Goal: Task Accomplishment & Management: Use online tool/utility

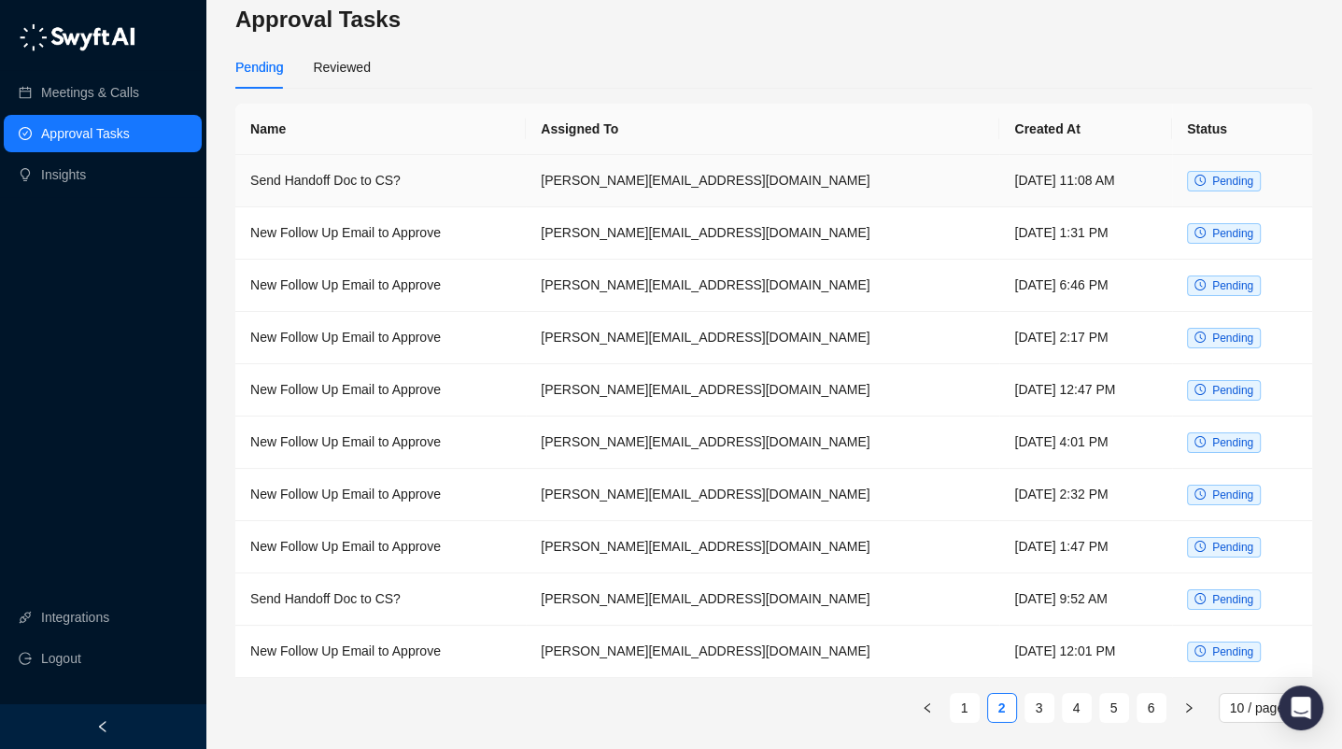
scroll to position [13, 0]
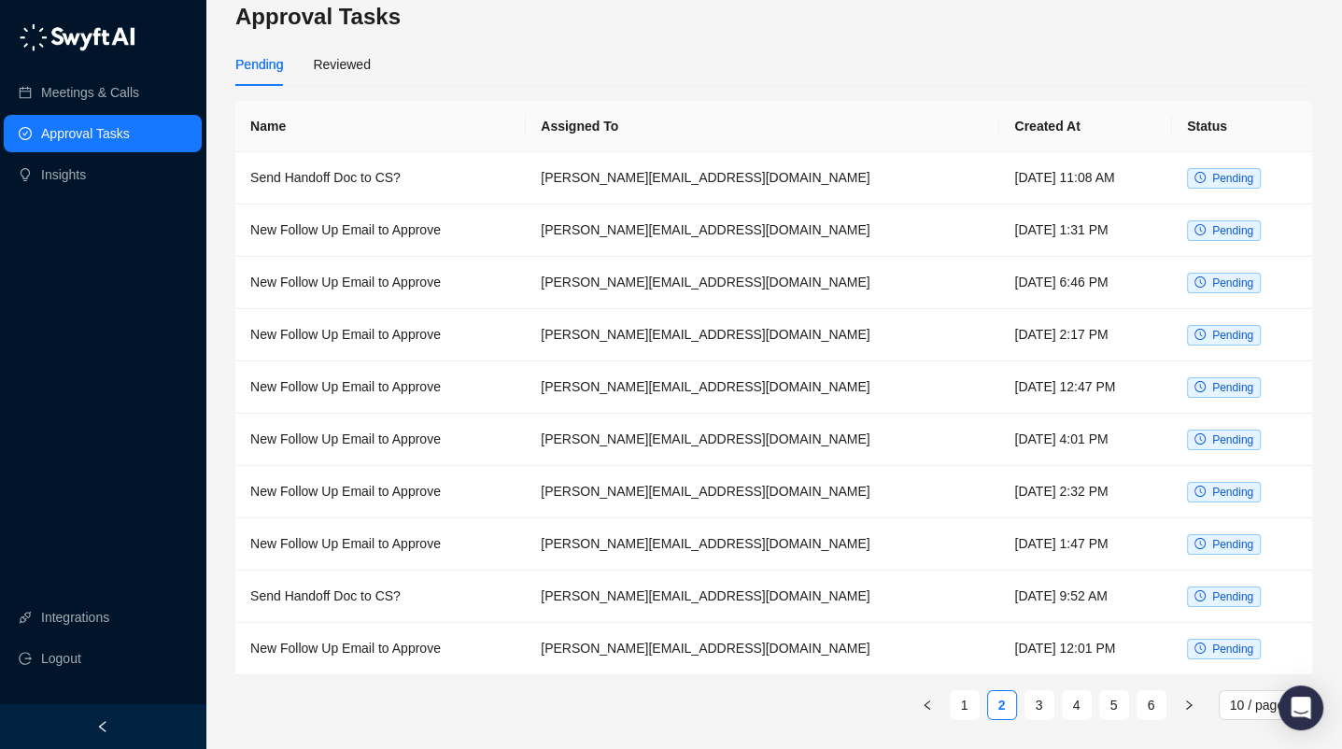
click at [800, 48] on div "Pending Reviewed" at bounding box center [773, 64] width 1077 height 43
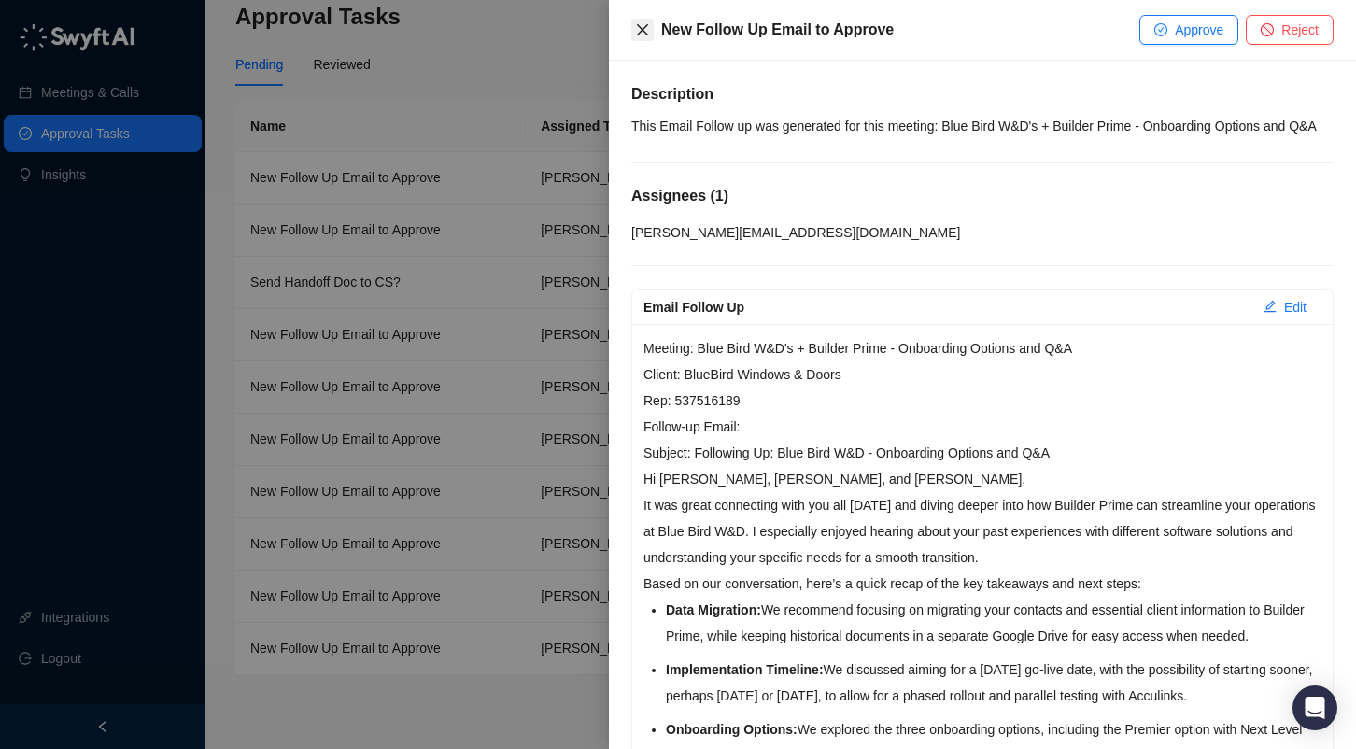
click at [646, 31] on icon "close" at bounding box center [642, 29] width 15 height 15
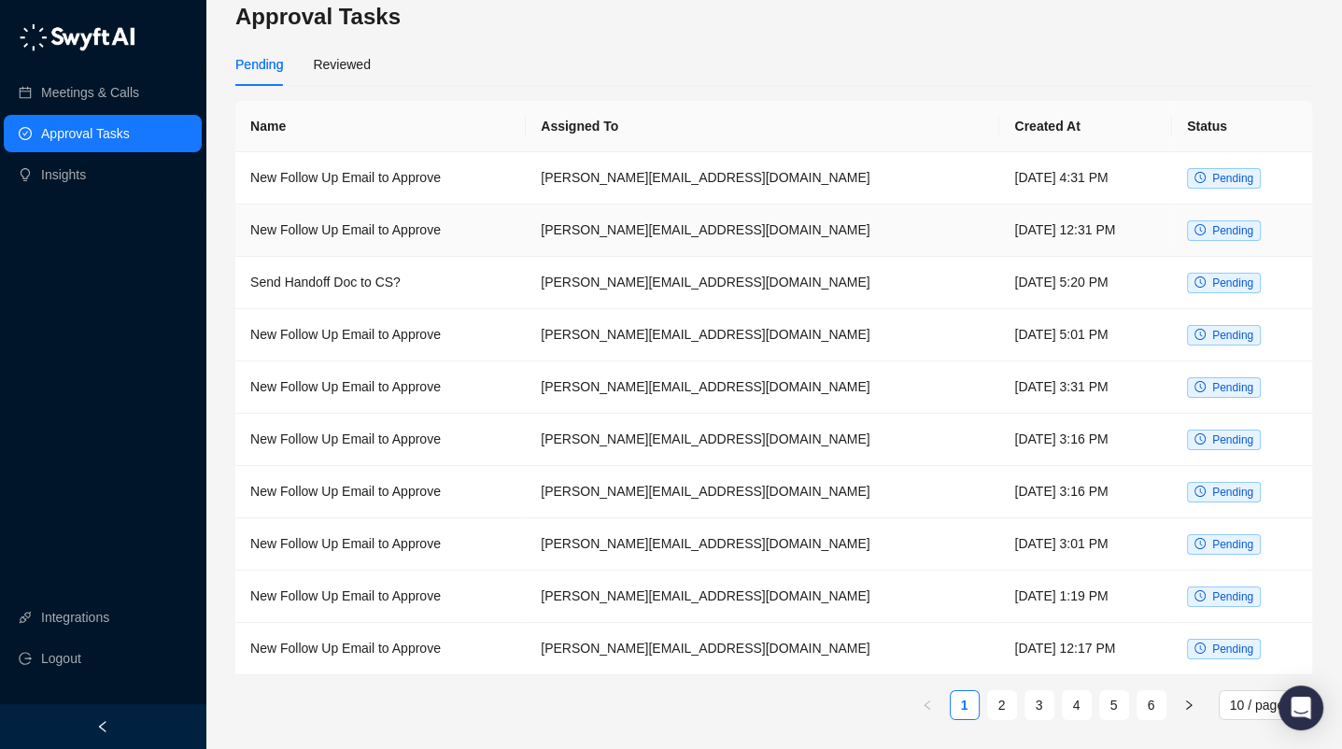
click at [344, 233] on td "New Follow Up Email to Approve" at bounding box center [380, 231] width 290 height 52
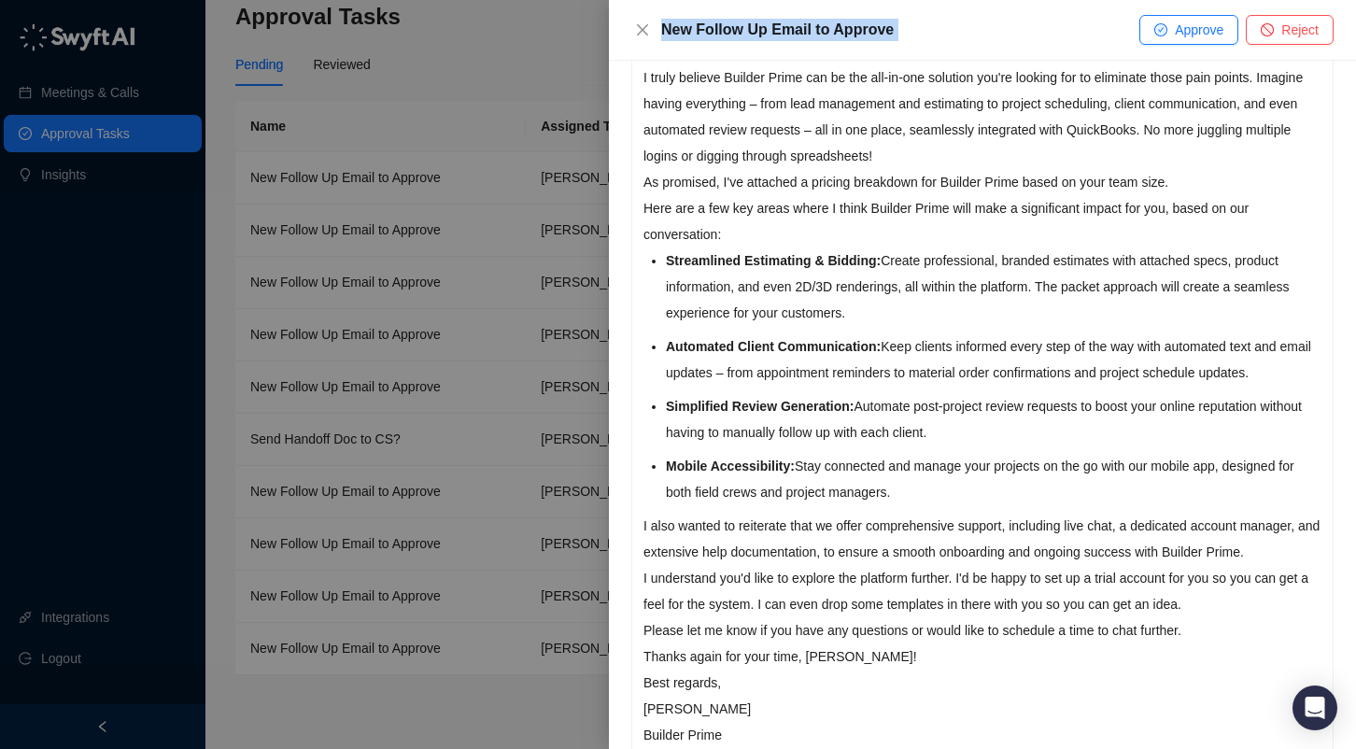
scroll to position [692, 0]
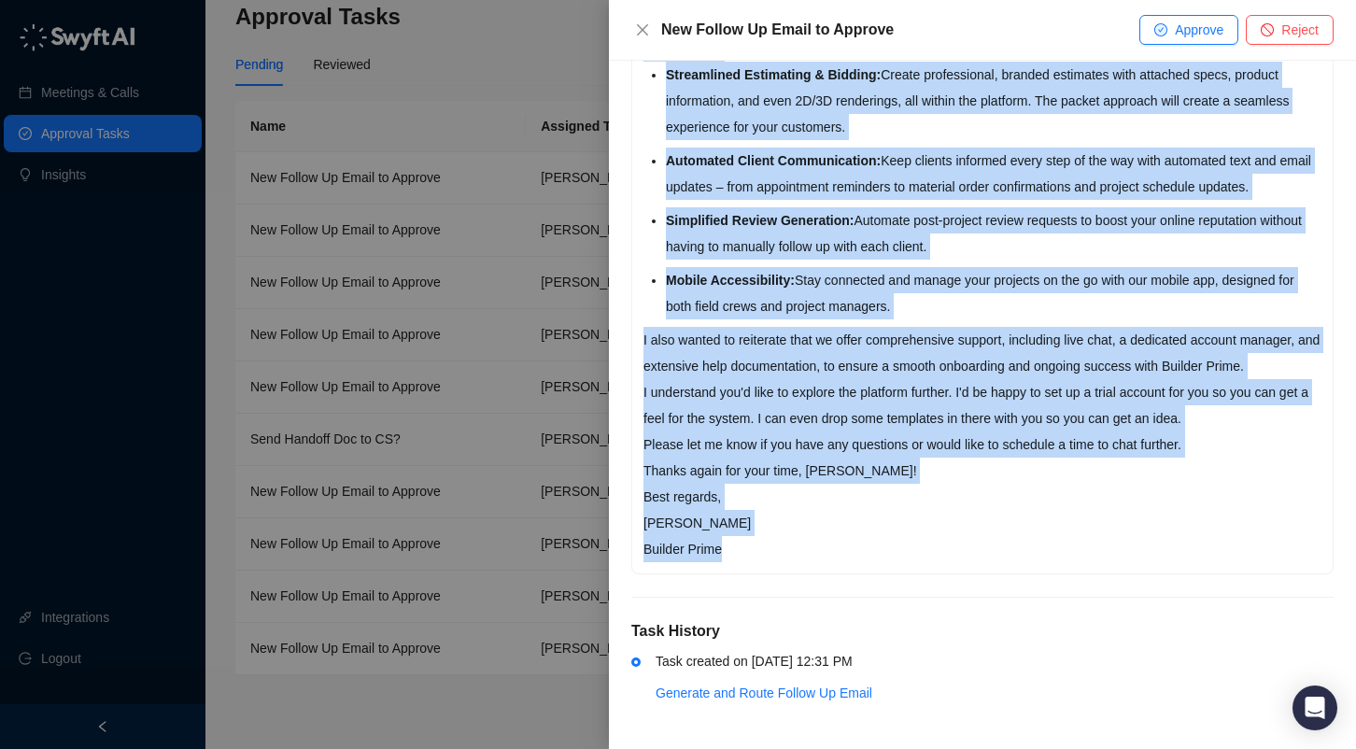
drag, startPoint x: 644, startPoint y: 482, endPoint x: 869, endPoint y: 559, distance: 237.8
click at [869, 559] on div "Meeting: Builder Prime Demo Client: leonehomesanddesigns.com Rep: 537516189 Fol…" at bounding box center [982, 103] width 701 height 942
copy div "Hi Bryan, It was great connecting with you yesterday and learning more about Le…"
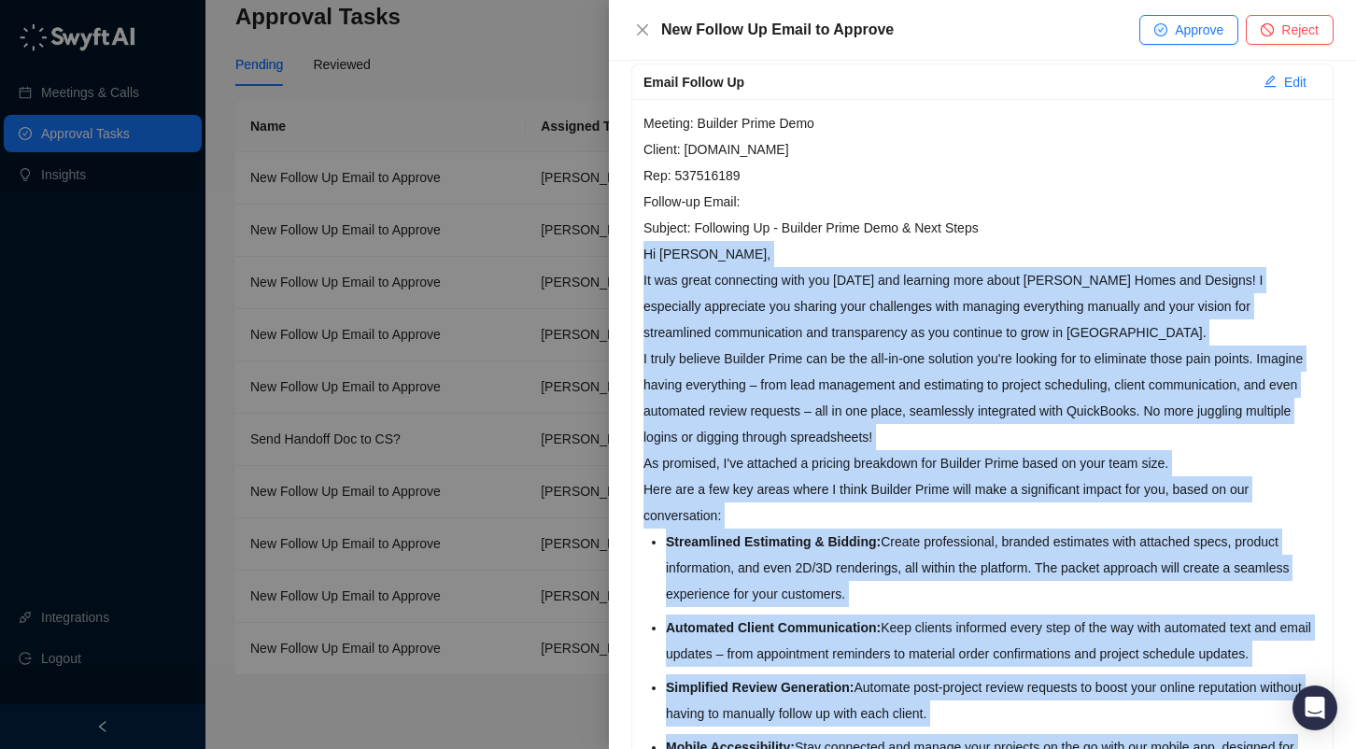
scroll to position [132, 0]
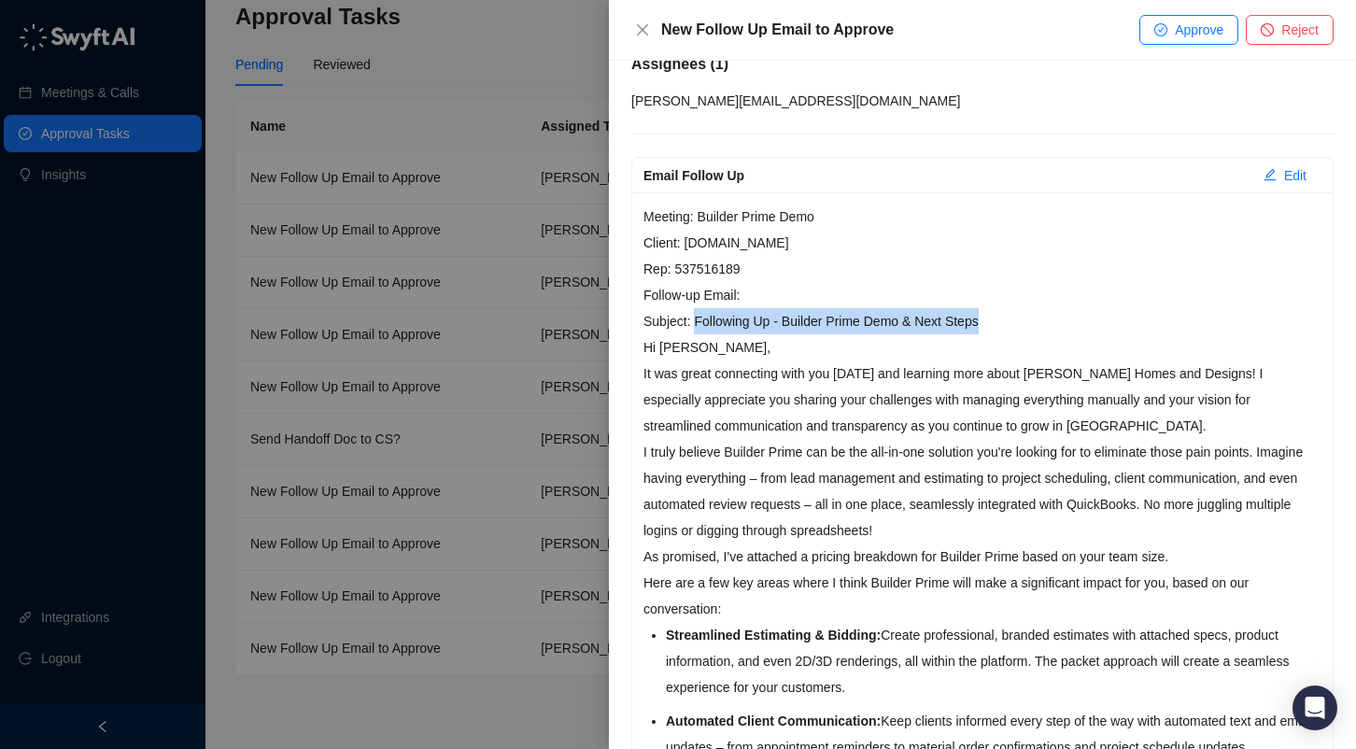
drag, startPoint x: 981, startPoint y: 316, endPoint x: 692, endPoint y: 315, distance: 288.6
click at [692, 315] on p "Meeting: Builder Prime Demo Client: leonehomesanddesigns.com Rep: 537516189 Fol…" at bounding box center [983, 269] width 678 height 131
copy p "Following Up - Builder Prime Demo & Next Steps"
click at [645, 27] on icon "close" at bounding box center [642, 29] width 11 height 11
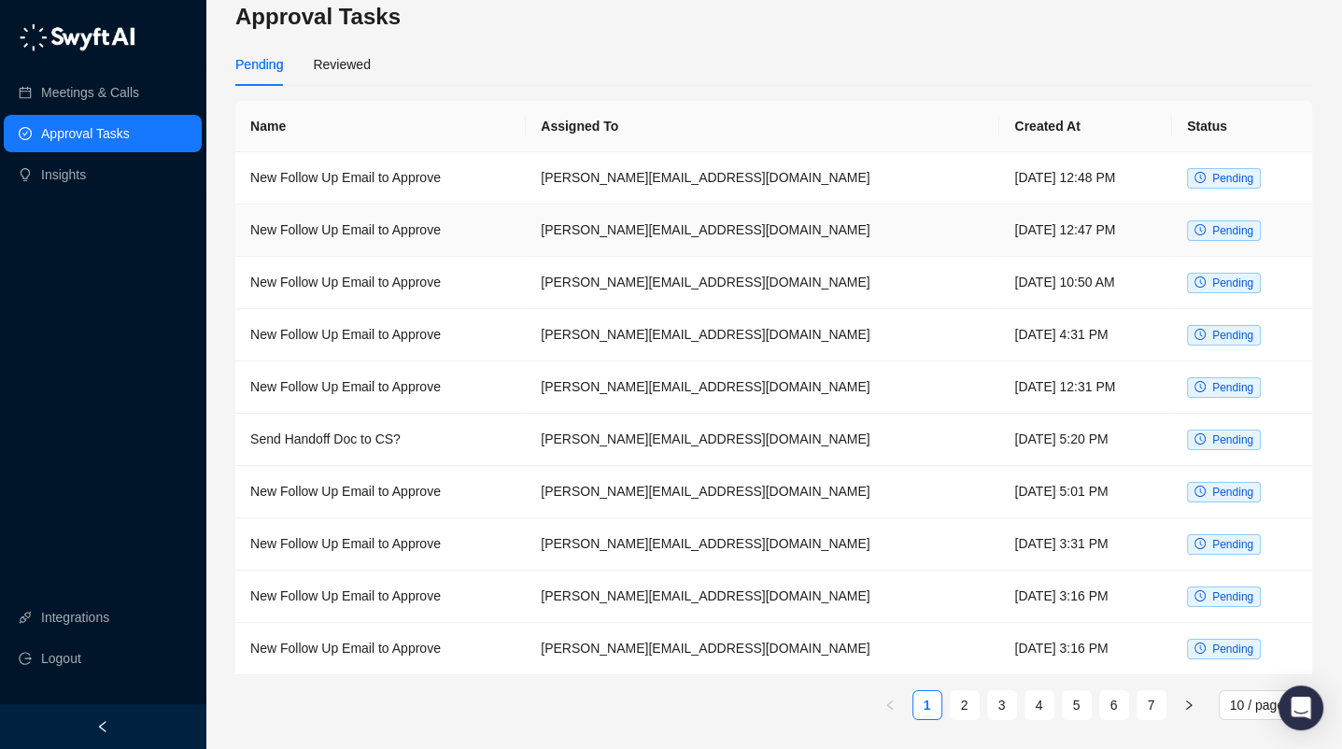
click at [334, 227] on td "New Follow Up Email to Approve" at bounding box center [380, 231] width 290 height 52
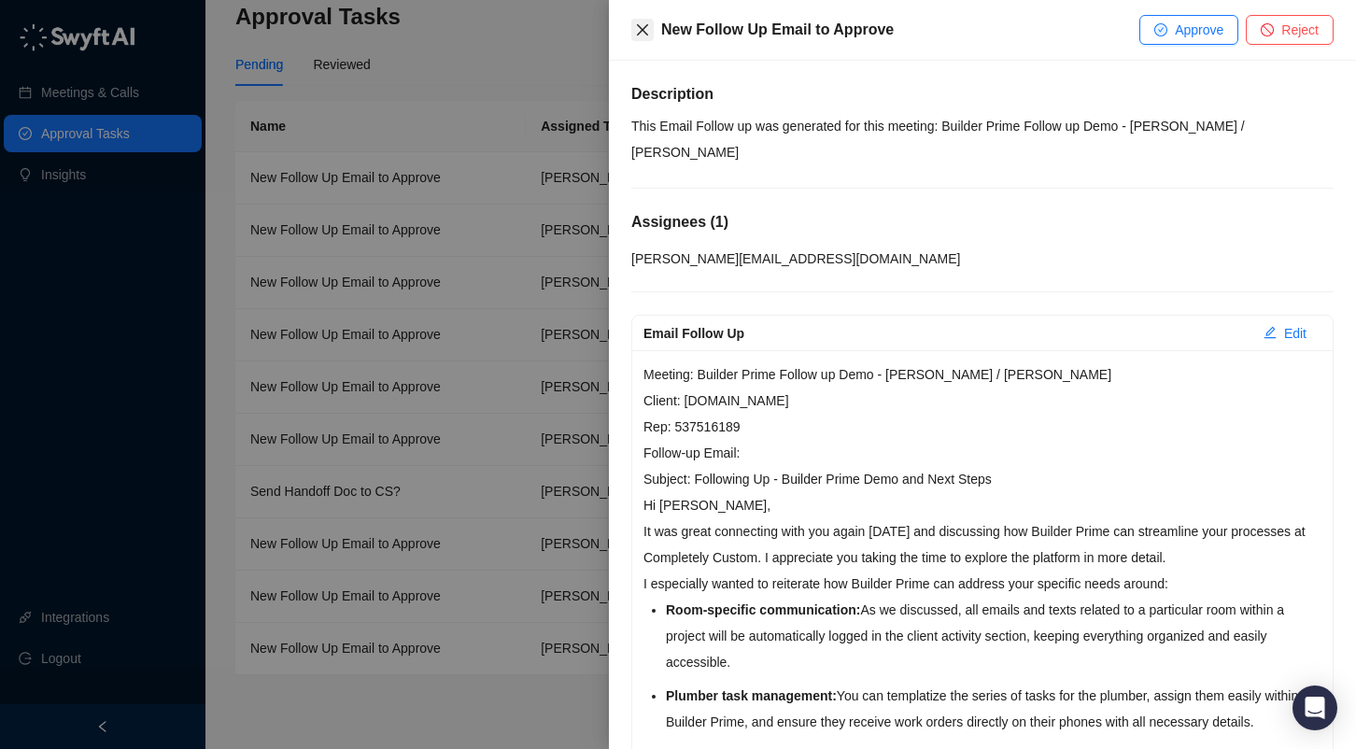
click at [649, 31] on icon "close" at bounding box center [642, 29] width 15 height 15
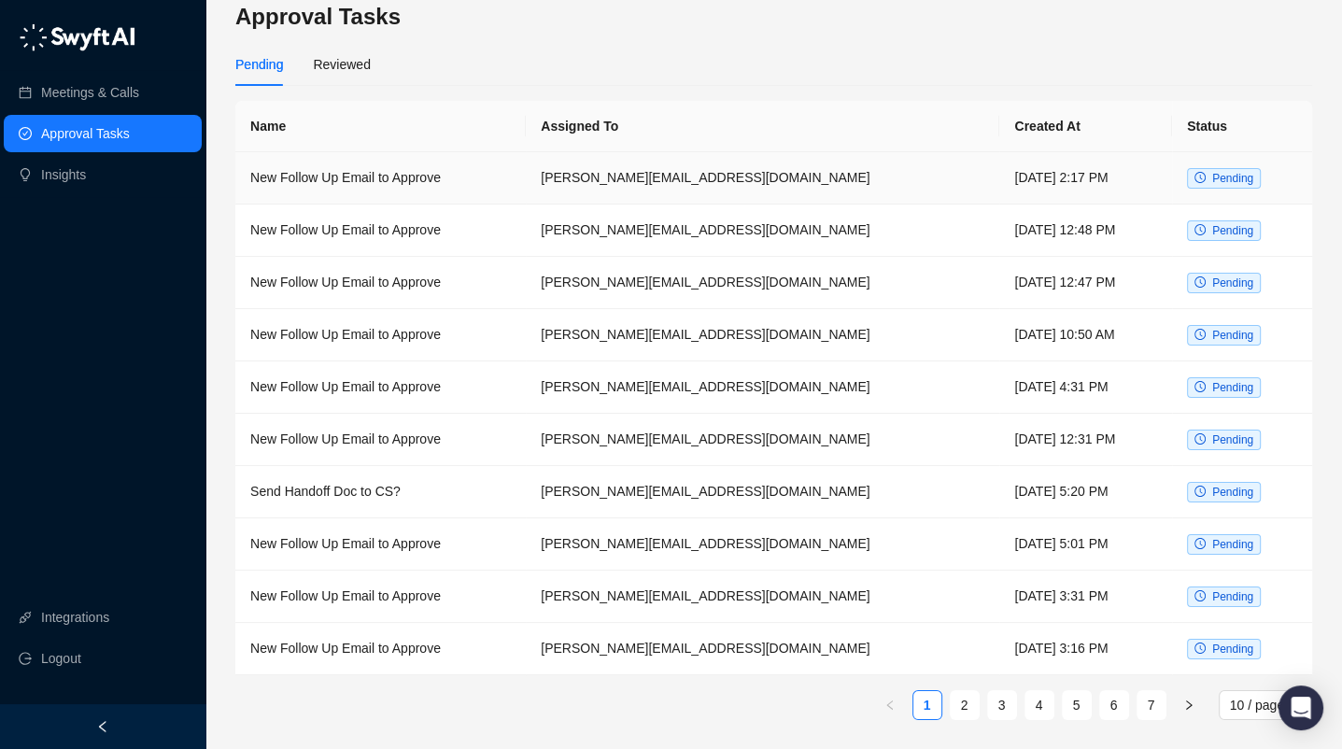
click at [393, 183] on td "New Follow Up Email to Approve" at bounding box center [380, 178] width 290 height 52
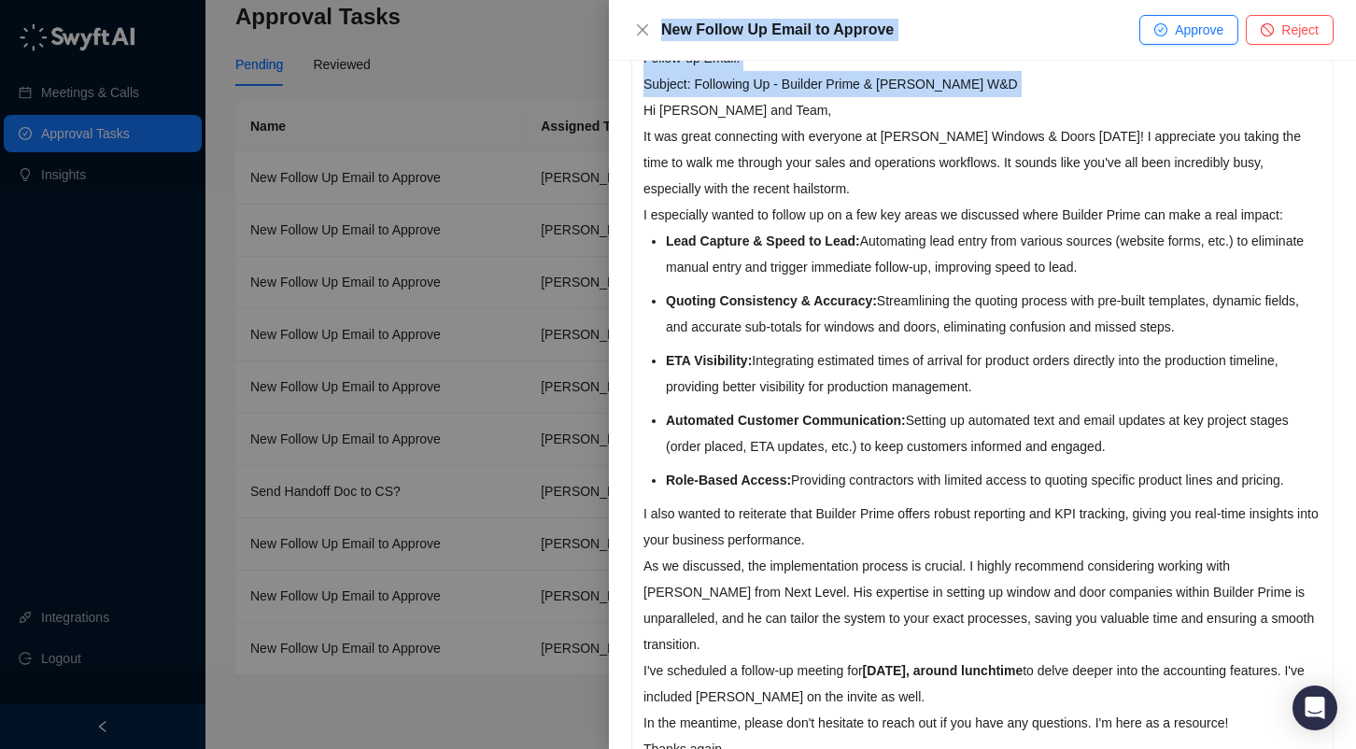
scroll to position [569, 0]
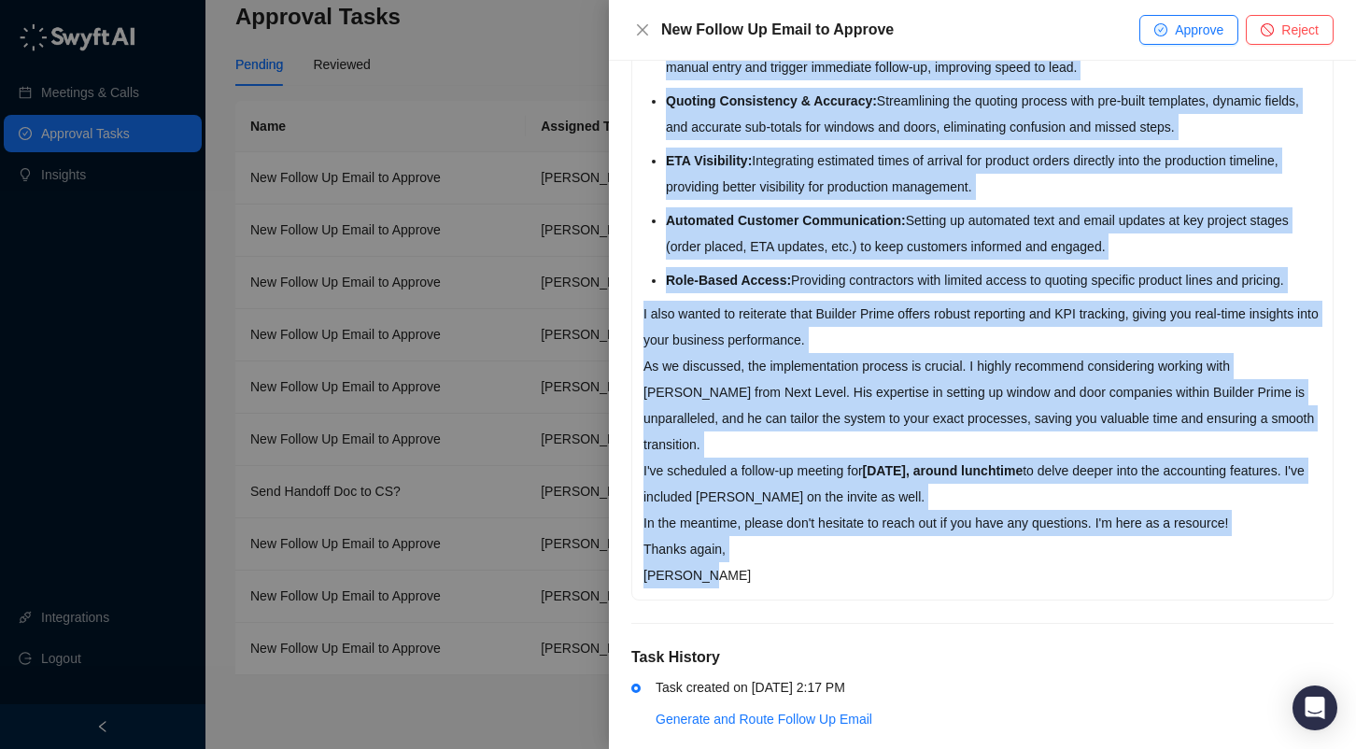
drag, startPoint x: 644, startPoint y: 294, endPoint x: 791, endPoint y: 554, distance: 298.7
click at [791, 554] on div "Meeting: Builder Prime Follow up Demo - Reynolds W&D Client: Reynolds Window an…" at bounding box center [982, 177] width 701 height 844
copy div "Hi Ann and Team, It was great connecting with everyone at Reynolds Windows & Do…"
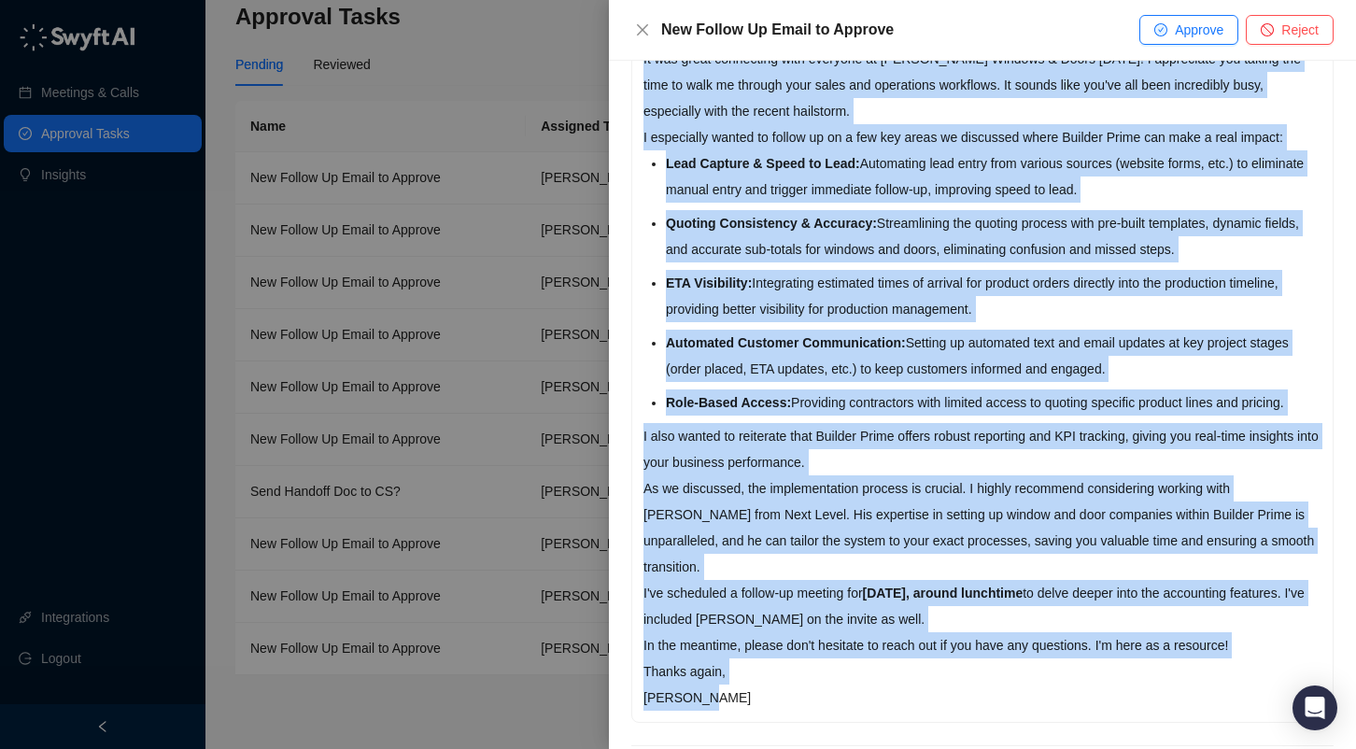
scroll to position [195, 0]
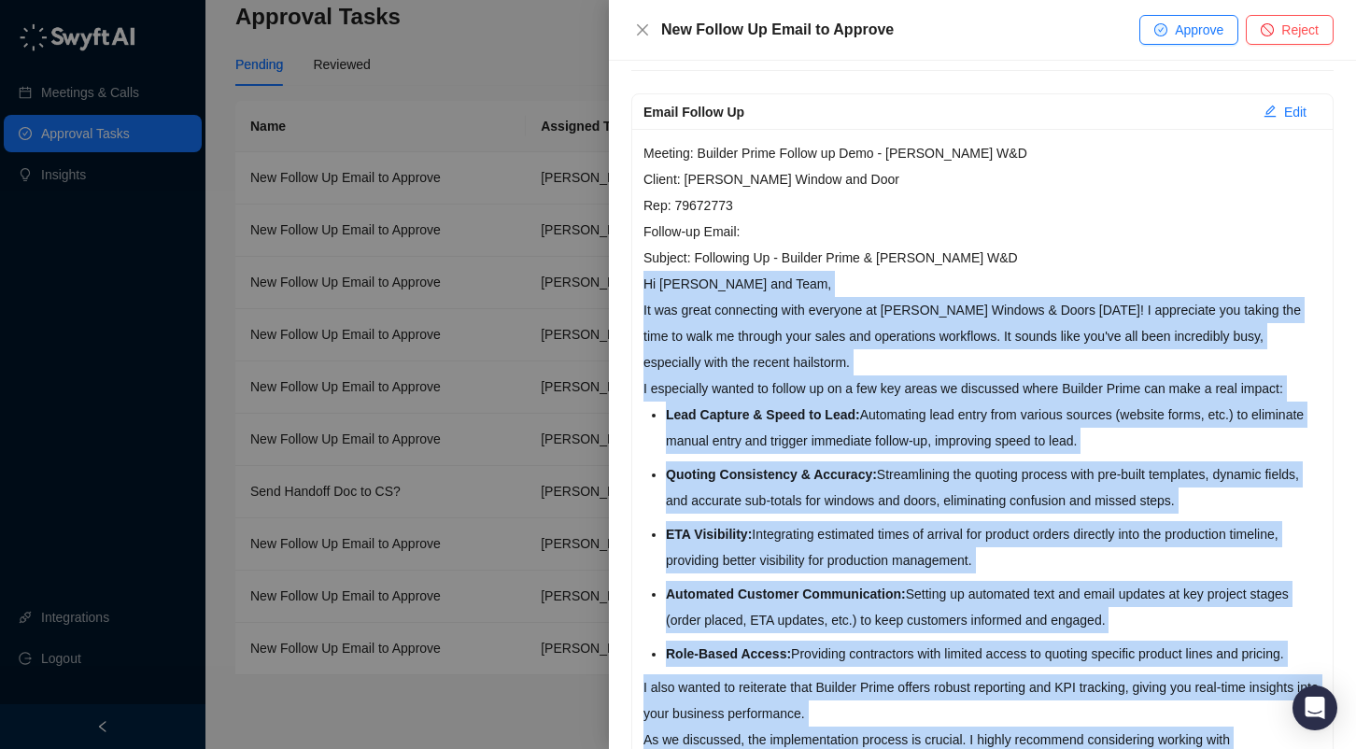
copy div "Hi Ann and Team, It was great connecting with everyone at Reynolds Windows & Do…"
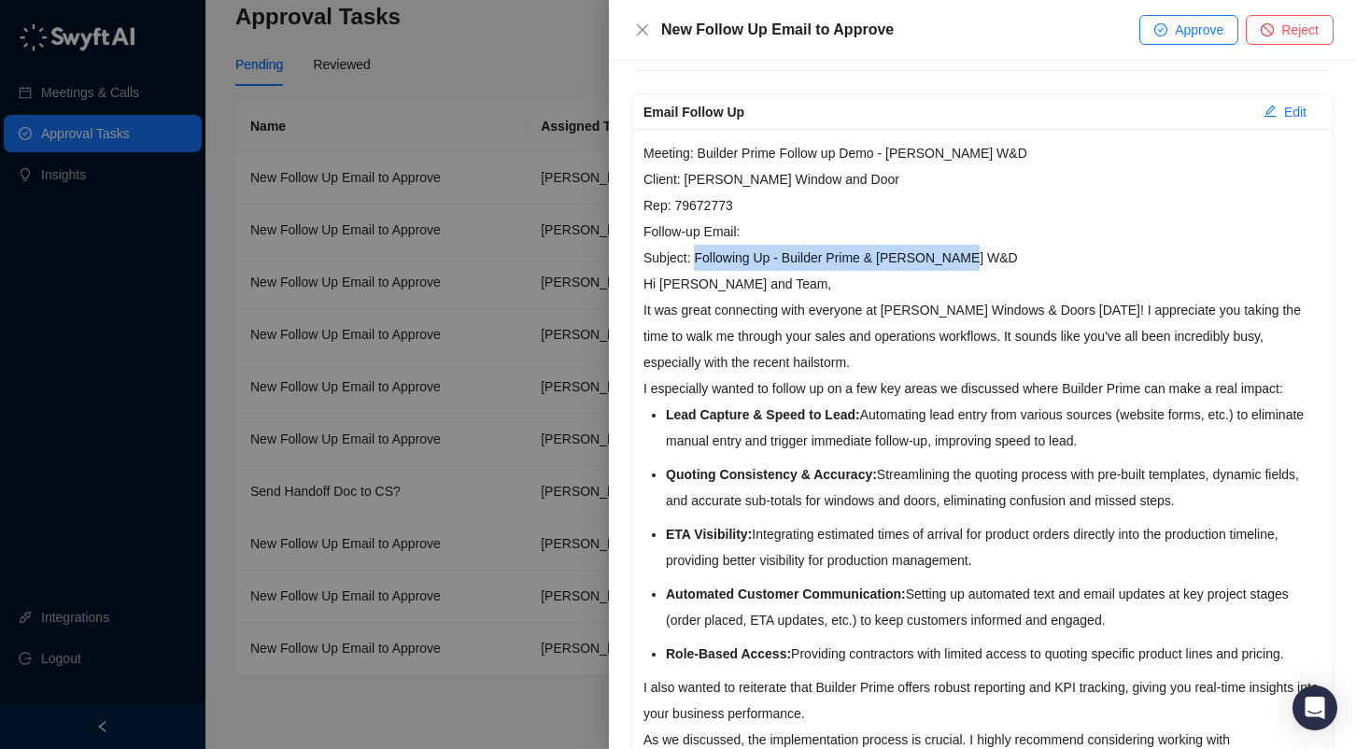
drag, startPoint x: 977, startPoint y: 255, endPoint x: 691, endPoint y: 254, distance: 285.8
click at [691, 254] on p "Meeting: Builder Prime Follow up Demo - Reynolds W&D Client: Reynolds Window an…" at bounding box center [983, 205] width 678 height 131
copy p "Following Up - Builder Prime & Reynolds W&D"
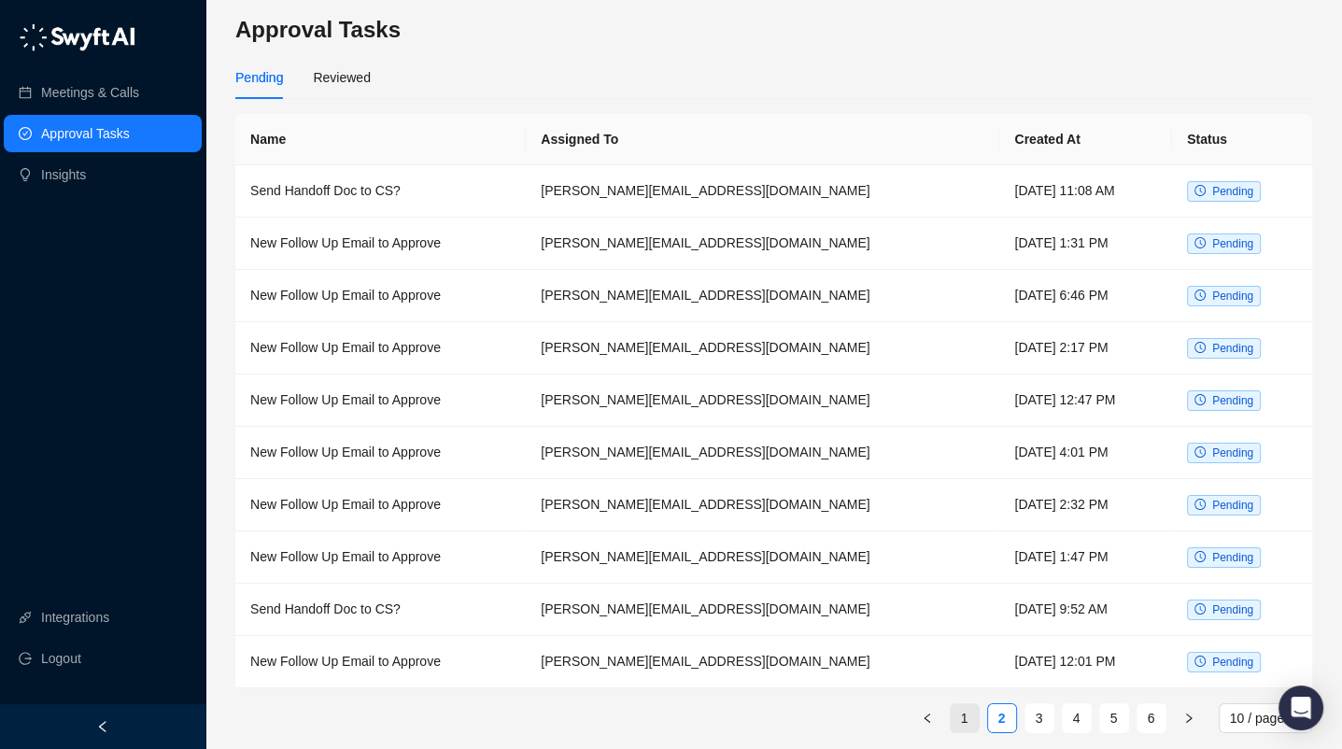
click at [965, 720] on link "1" at bounding box center [965, 718] width 28 height 28
click at [330, 388] on td "New Follow Up Email to Approve" at bounding box center [380, 401] width 290 height 52
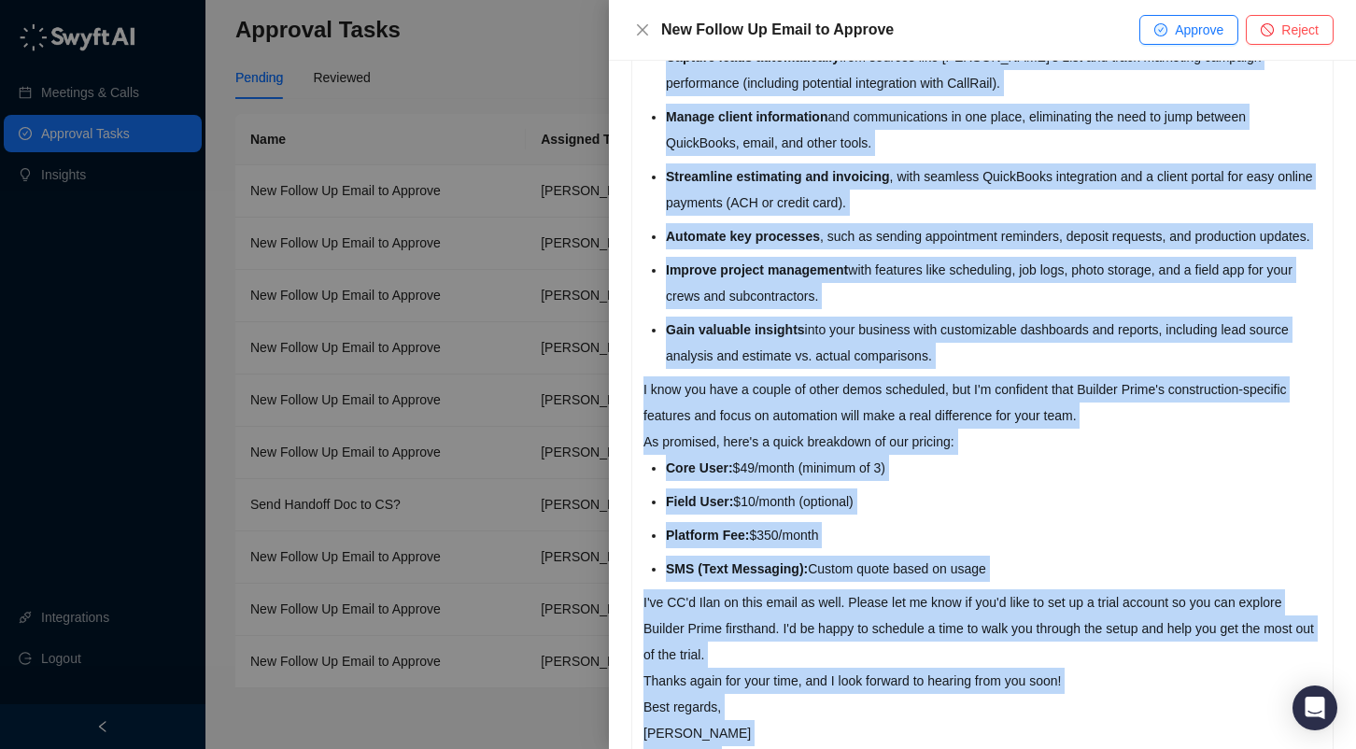
scroll to position [609, 0]
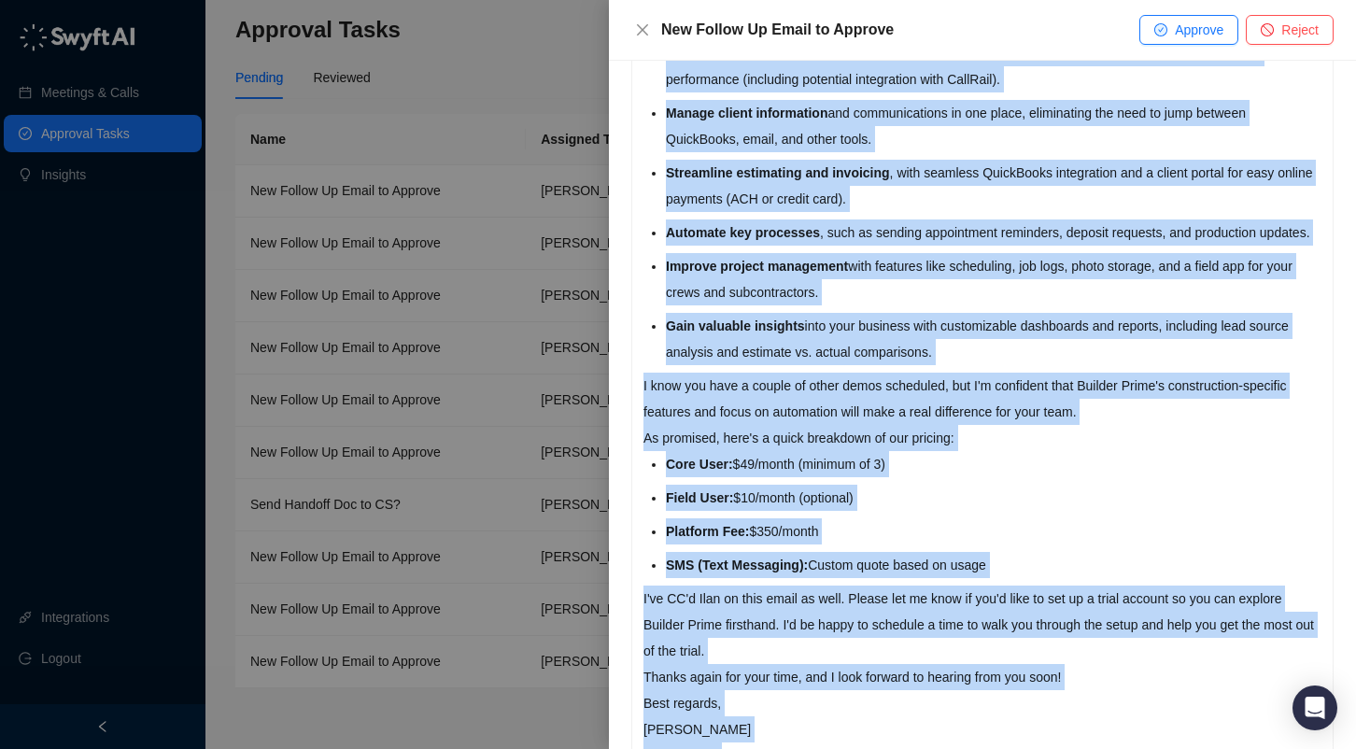
drag, startPoint x: 643, startPoint y: 480, endPoint x: 990, endPoint y: 723, distance: 423.9
click at [990, 723] on div "Meeting: Builder Prime Demo Client: Sigura Construction Rep: 537516189 Follow-u…" at bounding box center [982, 260] width 701 height 1091
copy div "Hi [PERSON_NAME] and [PERSON_NAME], It was great meeting you both [DATE] and le…"
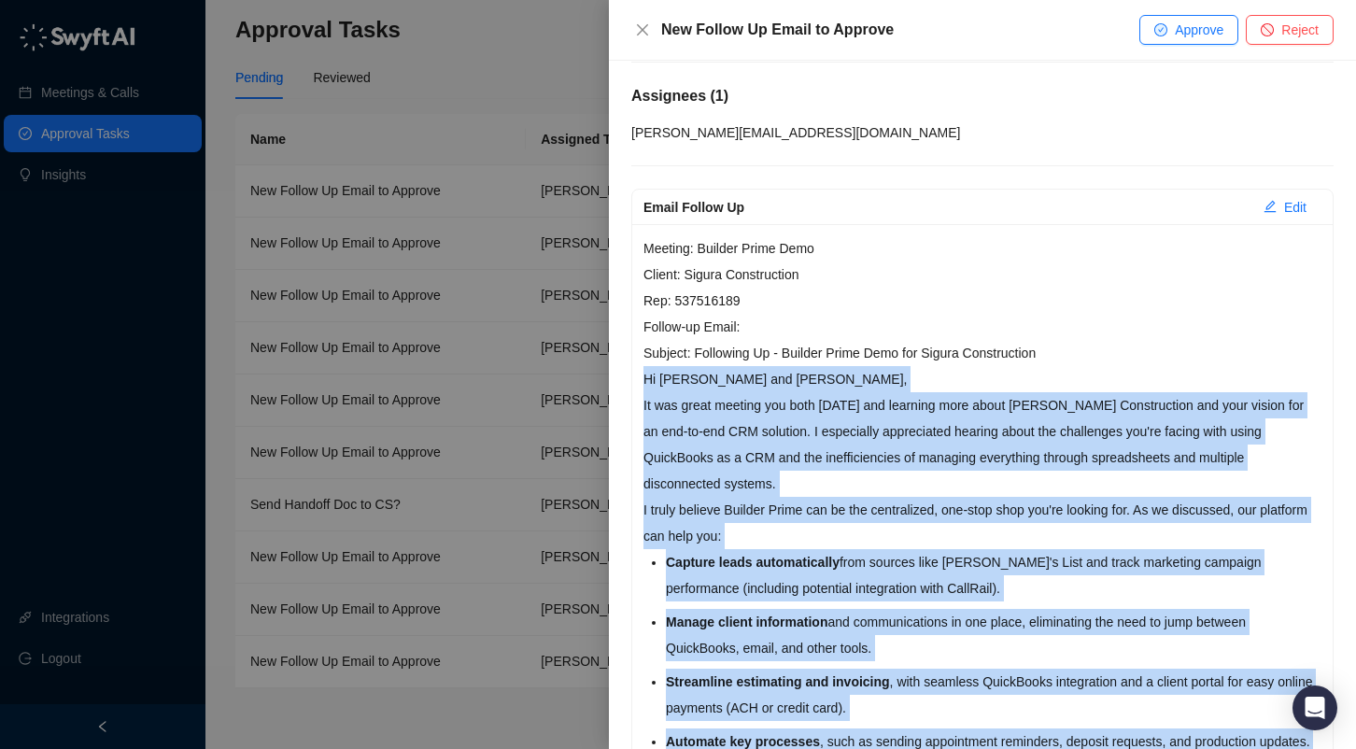
scroll to position [49, 0]
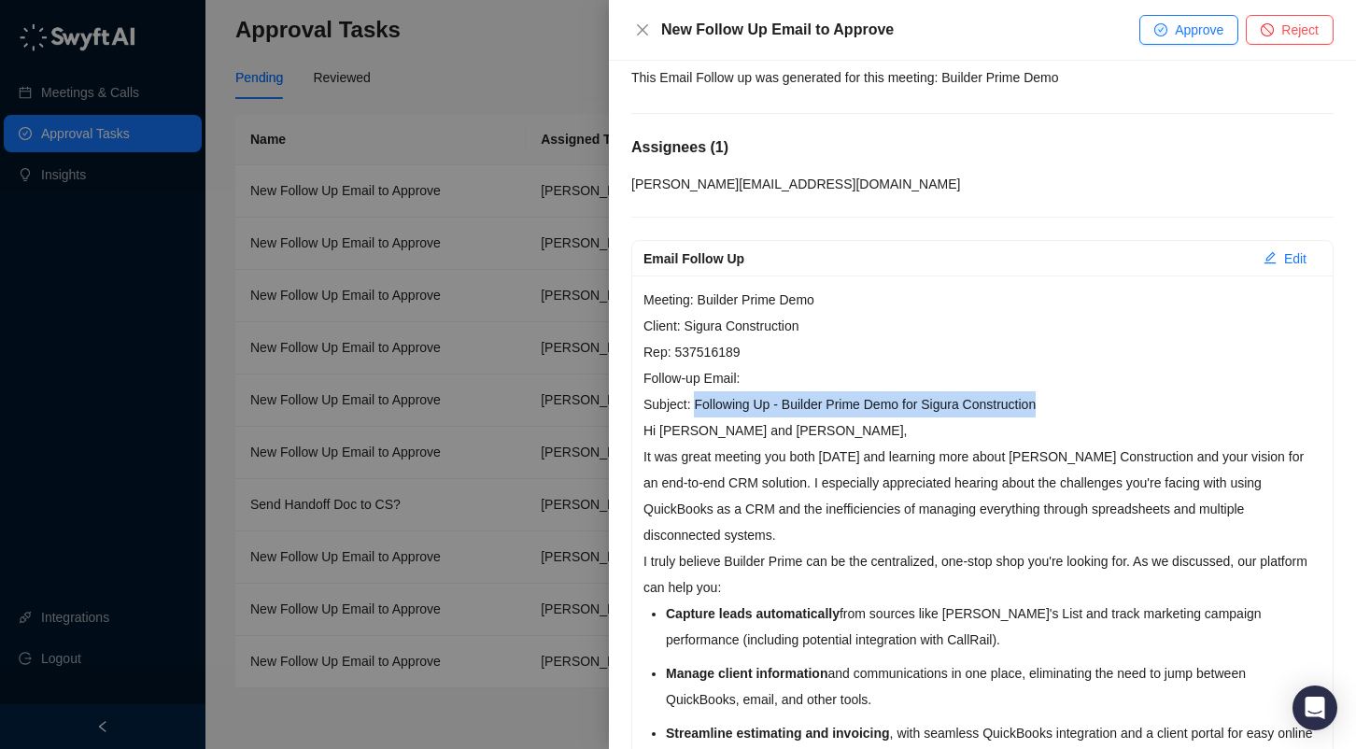
drag, startPoint x: 1042, startPoint y: 404, endPoint x: 692, endPoint y: 397, distance: 350.3
click at [692, 397] on p "Meeting: Builder Prime Demo Client: Sigura Construction Rep: 537516189 Follow-u…" at bounding box center [983, 352] width 678 height 131
copy p "Following Up - Builder Prime Demo for Sigura Construction"
click at [635, 28] on icon "close" at bounding box center [642, 29] width 15 height 15
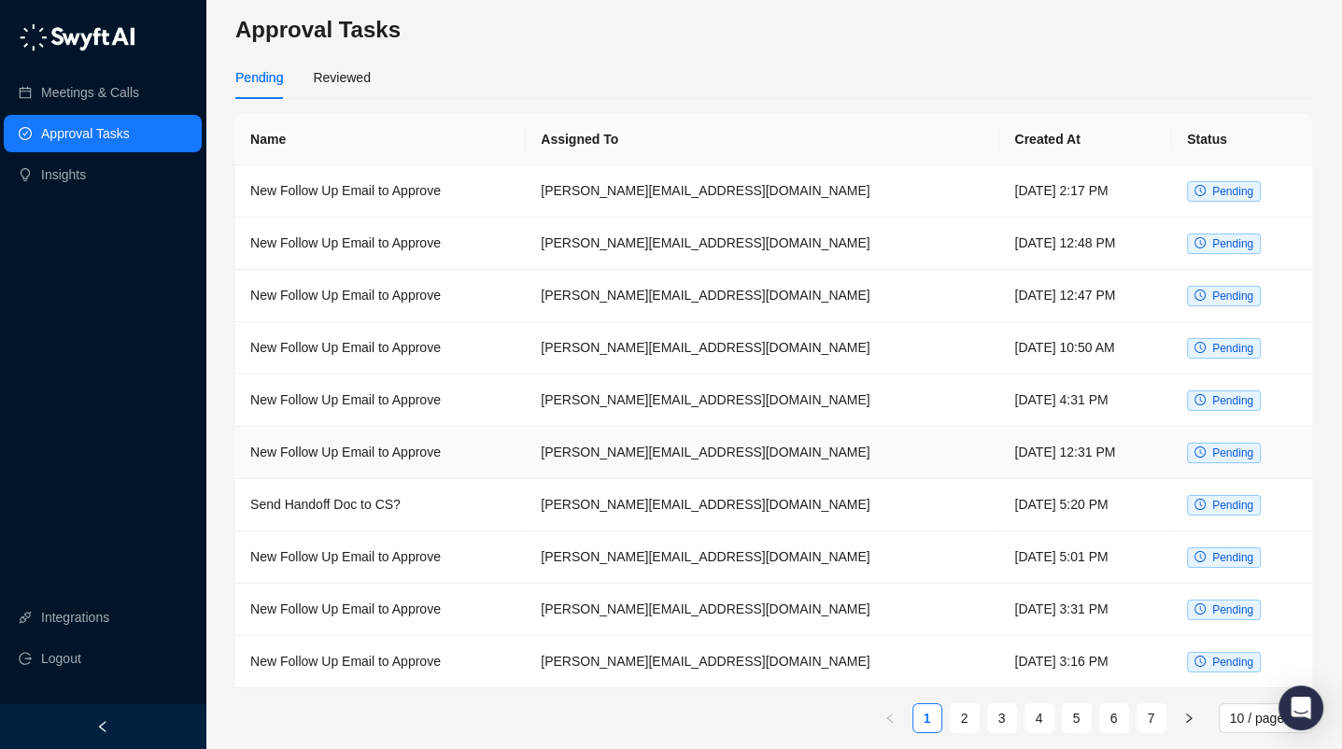
click at [338, 457] on td "New Follow Up Email to Approve" at bounding box center [380, 453] width 290 height 52
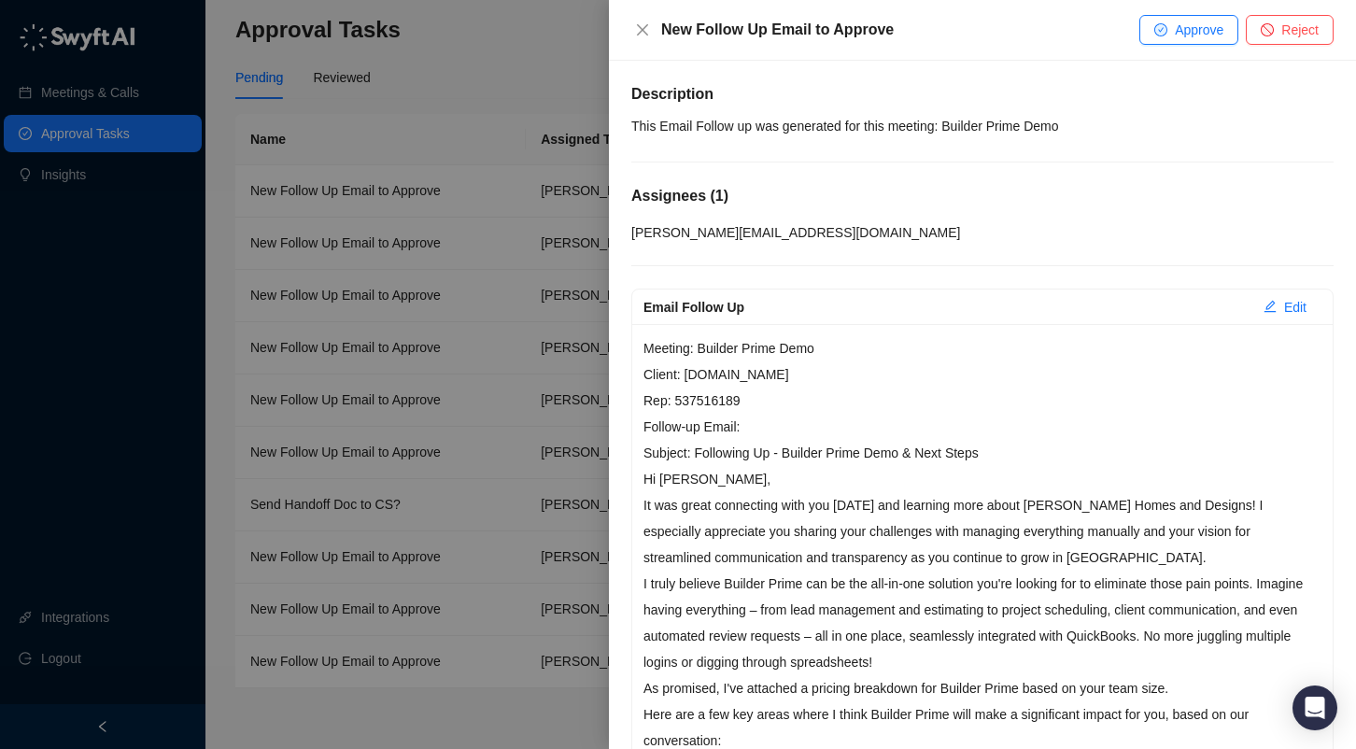
click at [452, 98] on div at bounding box center [678, 374] width 1356 height 749
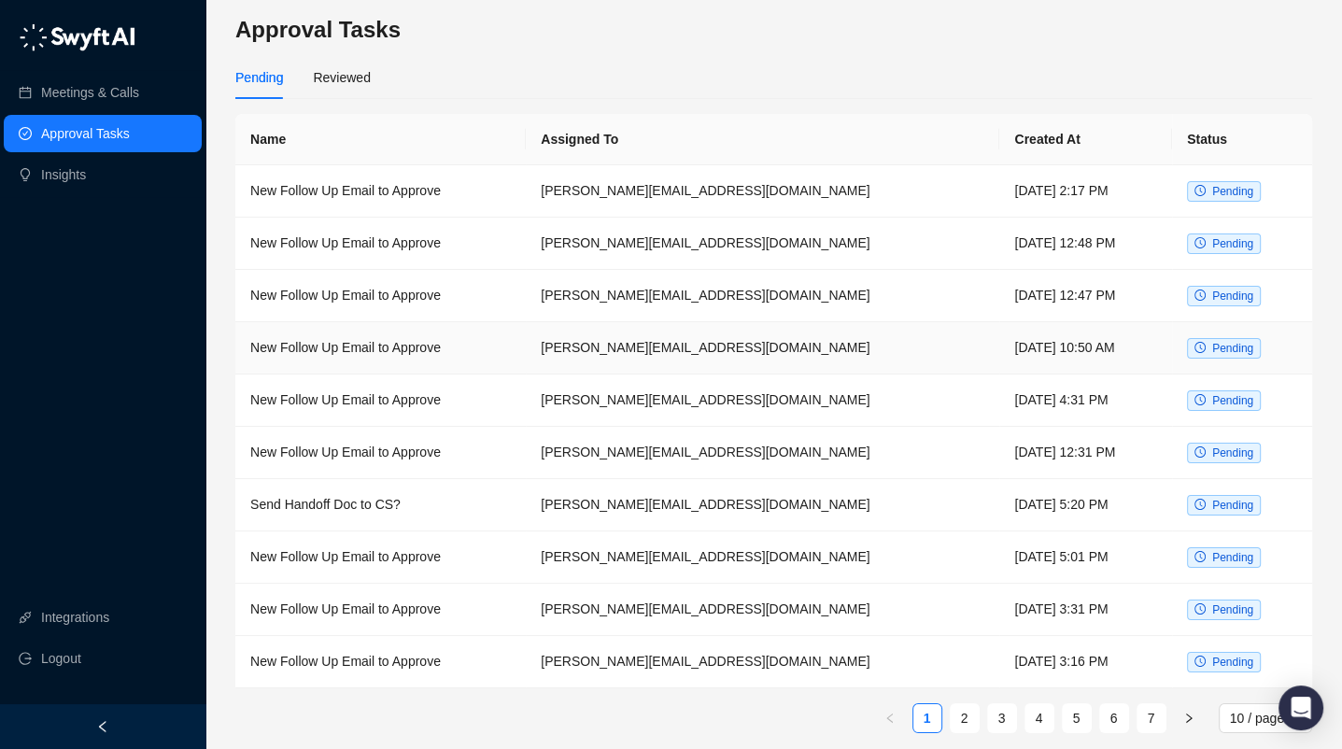
click at [364, 349] on td "New Follow Up Email to Approve" at bounding box center [380, 348] width 290 height 52
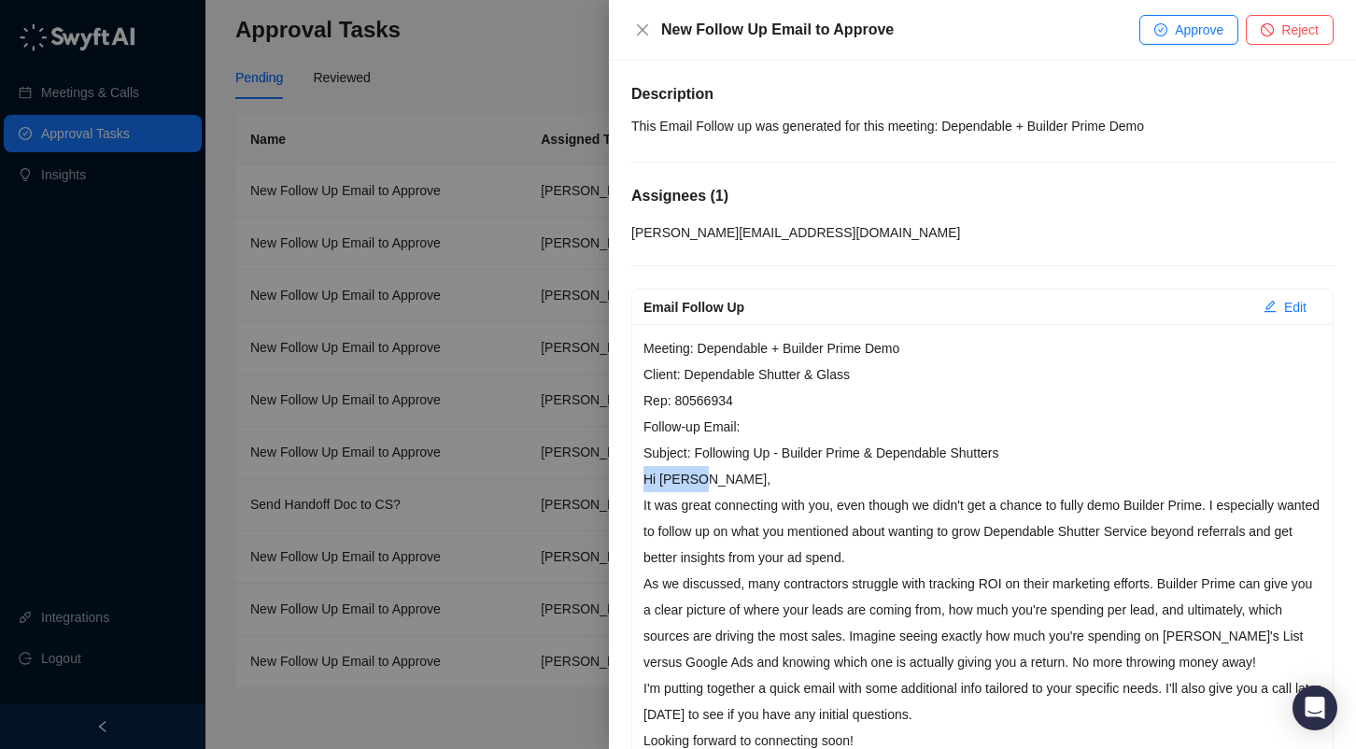
drag, startPoint x: 644, startPoint y: 478, endPoint x: 738, endPoint y: 481, distance: 94.4
click at [738, 481] on p "Hi [PERSON_NAME]," at bounding box center [983, 479] width 678 height 26
click at [744, 475] on p "Hi [PERSON_NAME]," at bounding box center [983, 479] width 678 height 26
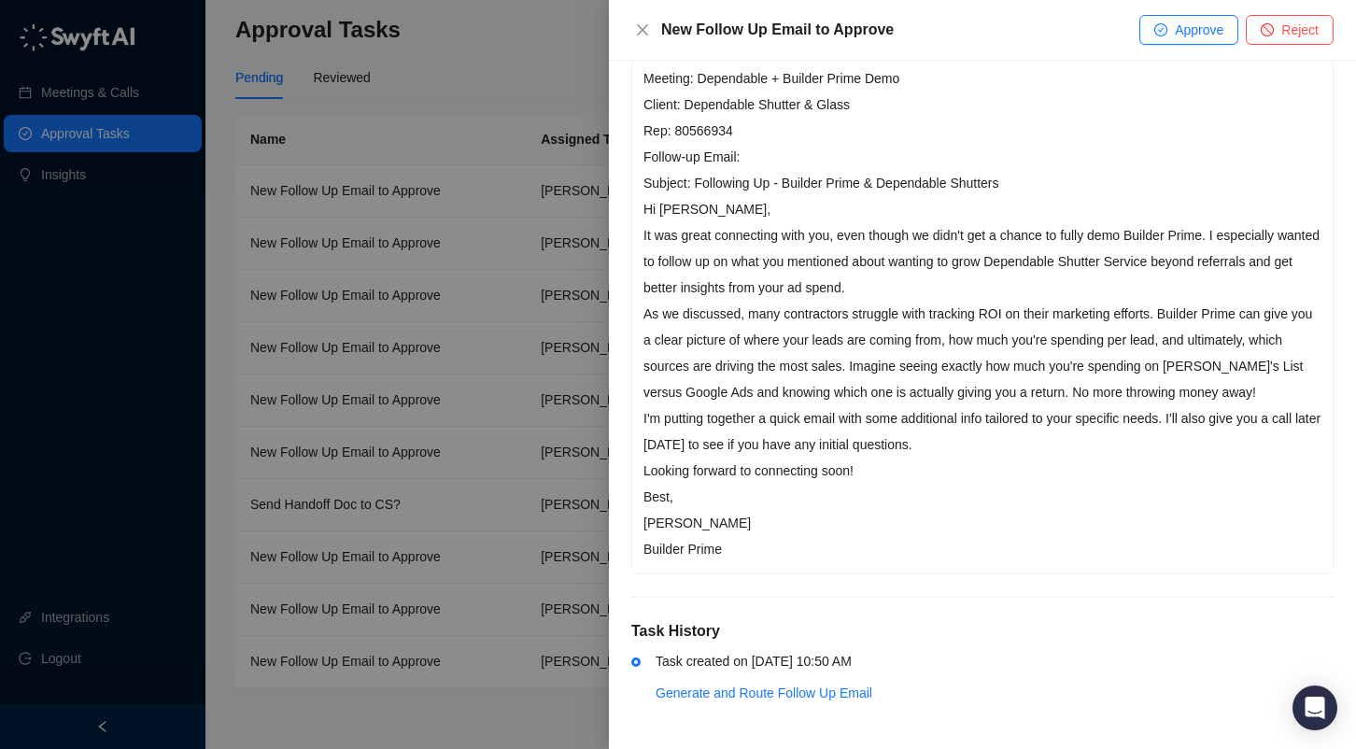
scroll to position [177, 0]
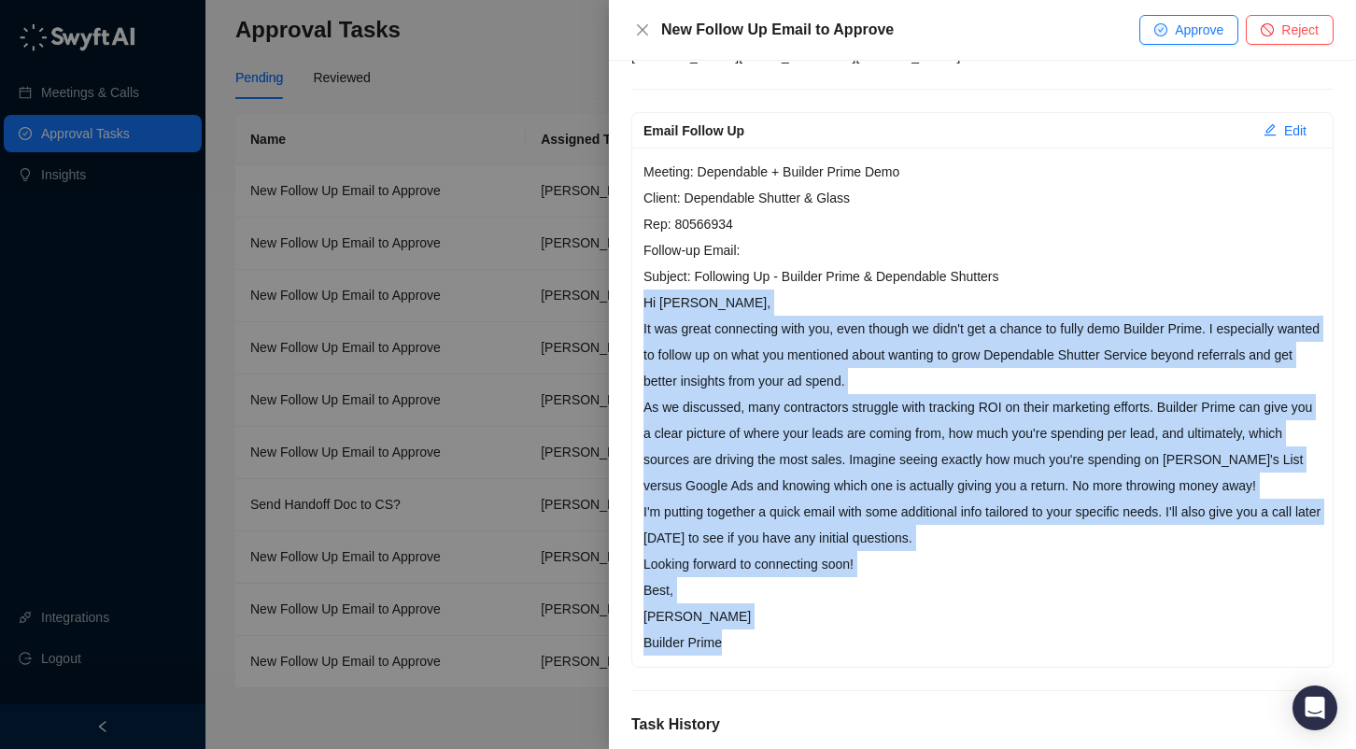
drag, startPoint x: 644, startPoint y: 300, endPoint x: 757, endPoint y: 637, distance: 355.6
click at [757, 637] on div "Meeting: Dependable + Builder Prime Demo Client: Dependable Shutter & Glass Rep…" at bounding box center [982, 407] width 701 height 519
copy div "Hi [PERSON_NAME], It was great connecting with you, even though we didn't get a…"
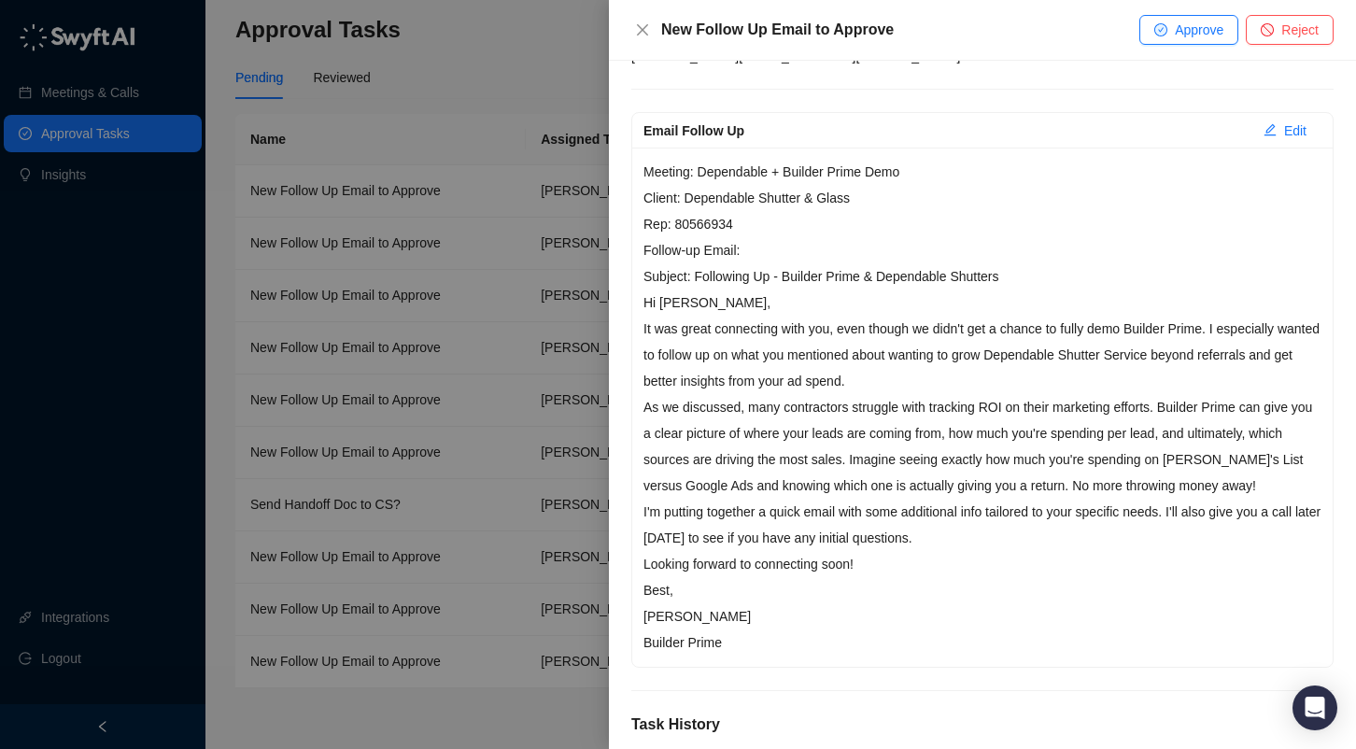
click at [470, 68] on div at bounding box center [678, 374] width 1356 height 749
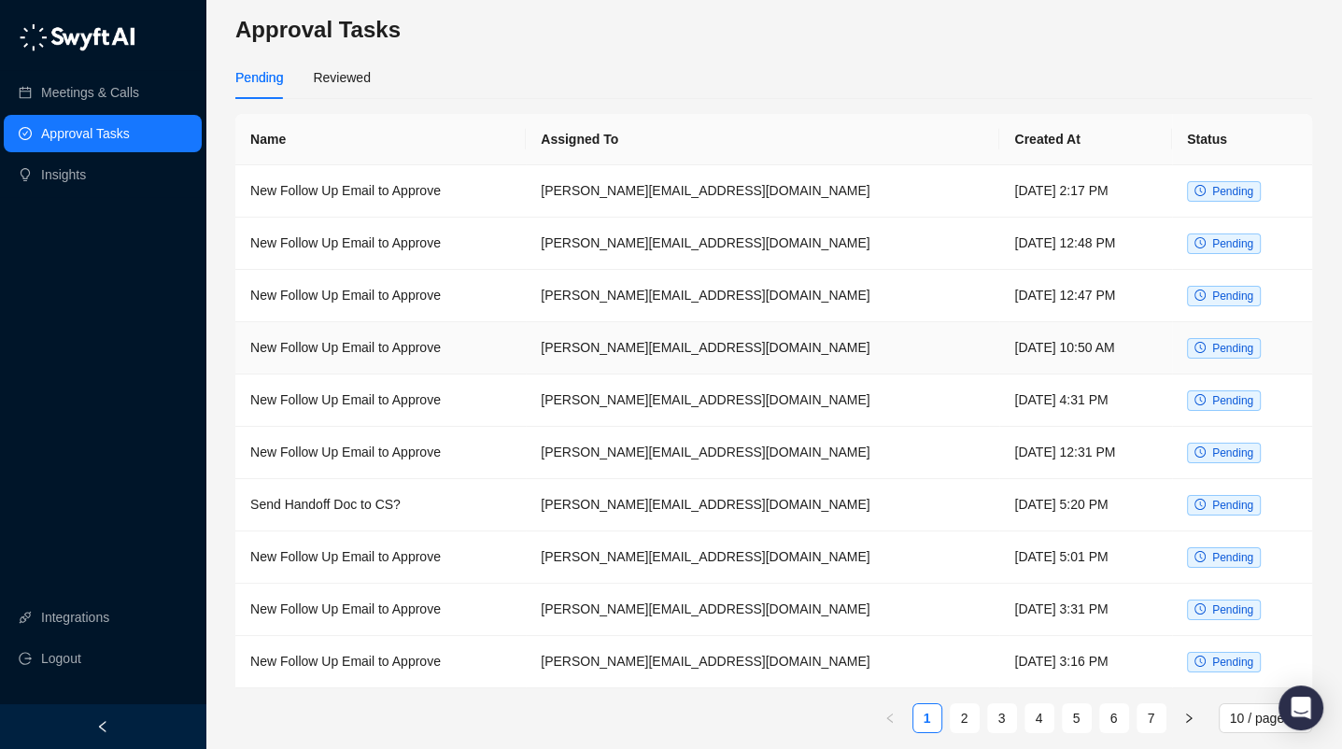
click at [335, 349] on td "New Follow Up Email to Approve" at bounding box center [380, 348] width 290 height 52
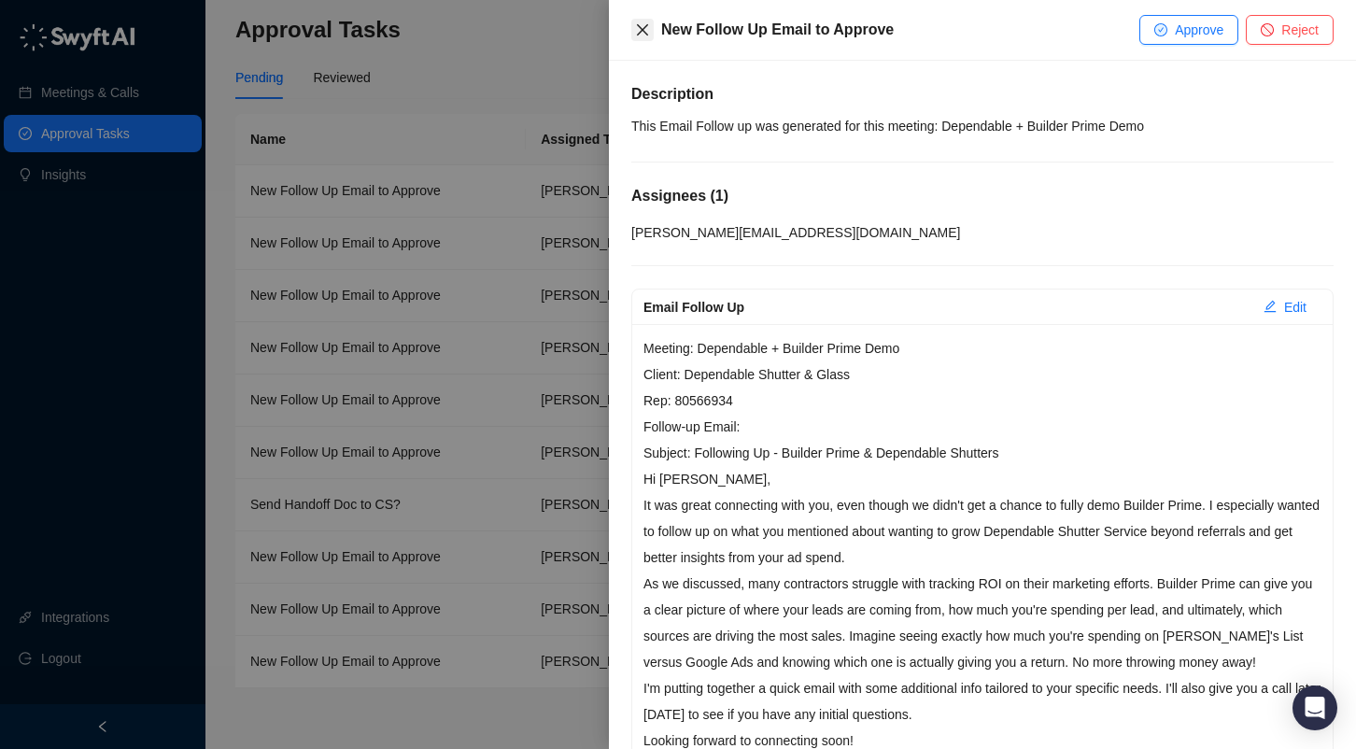
click at [638, 35] on icon "close" at bounding box center [642, 29] width 11 height 11
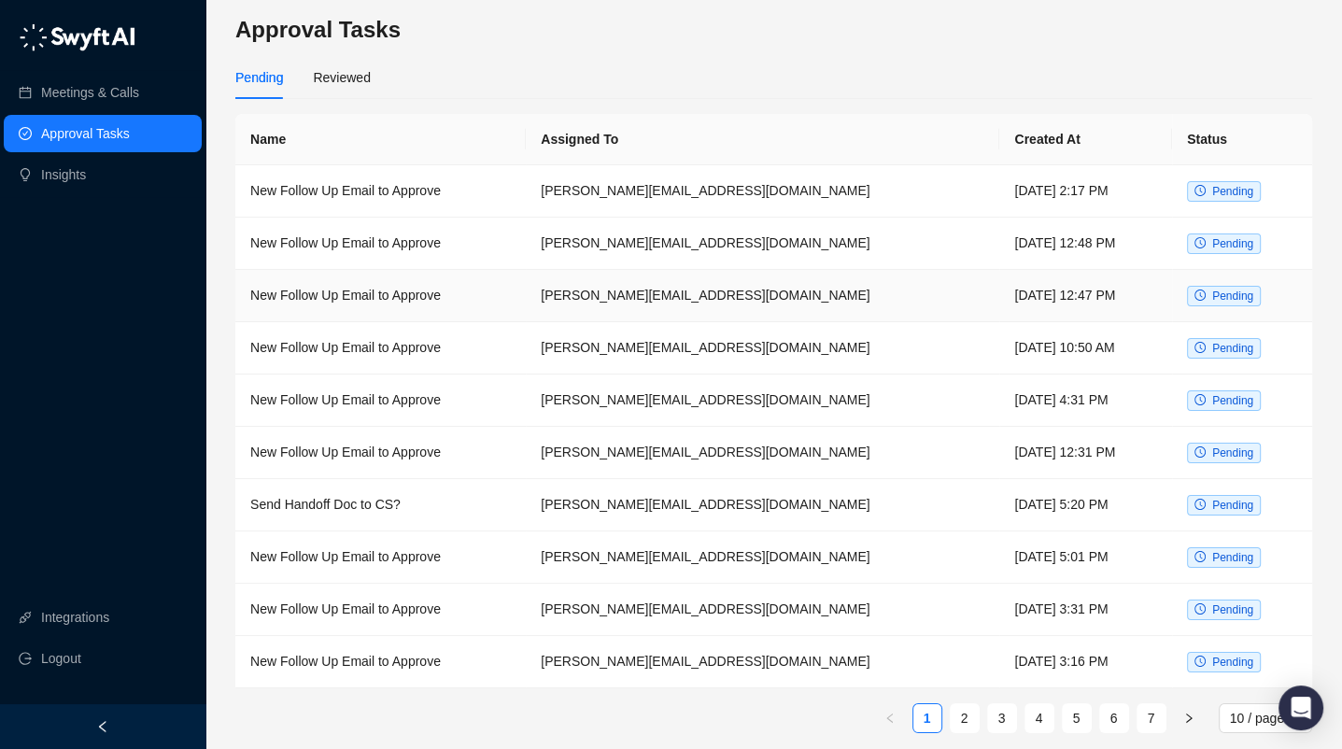
click at [381, 292] on td "New Follow Up Email to Approve" at bounding box center [380, 296] width 290 height 52
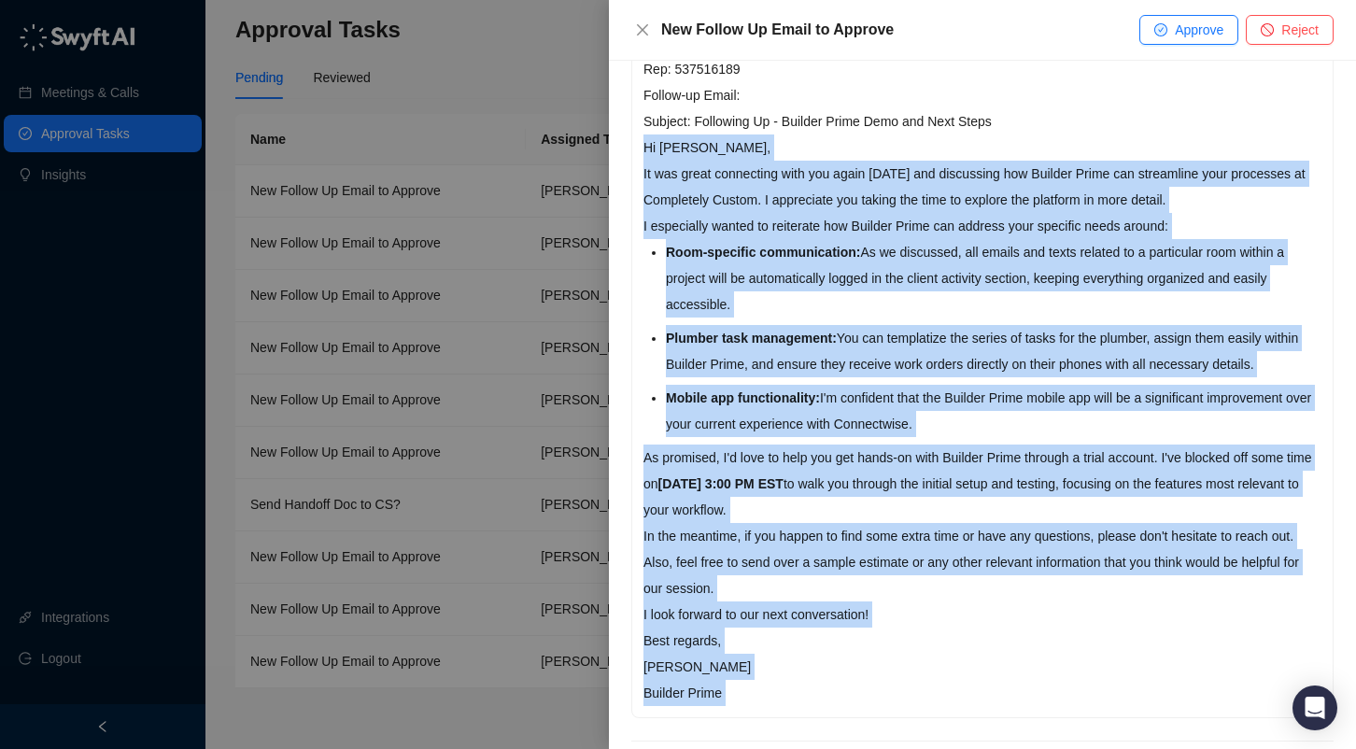
scroll to position [361, 0]
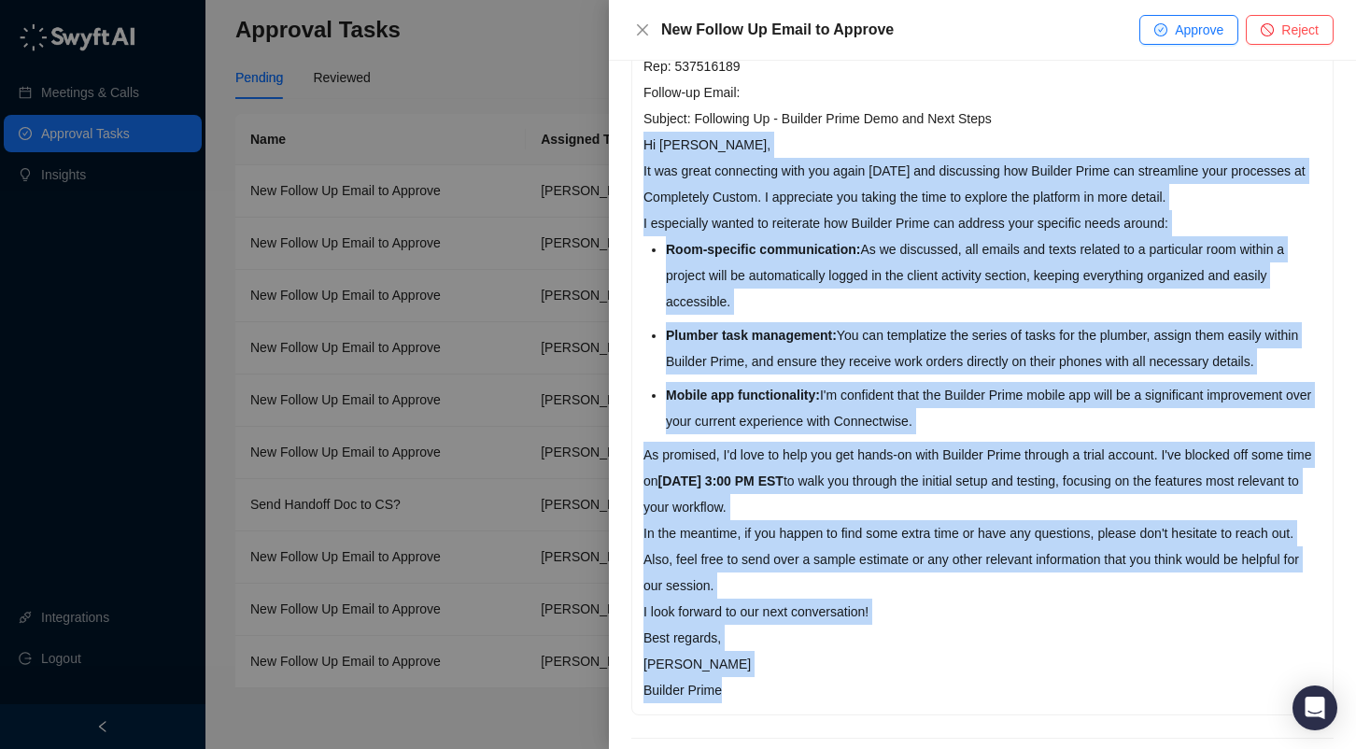
drag, startPoint x: 643, startPoint y: 478, endPoint x: 818, endPoint y: 655, distance: 249.0
click at [818, 655] on div "Meeting: Builder Prime Follow up Demo - [PERSON_NAME] / [PERSON_NAME] Client: […" at bounding box center [982, 352] width 701 height 725
copy div "Hi [PERSON_NAME], It was great connecting with you again [DATE] and discussing …"
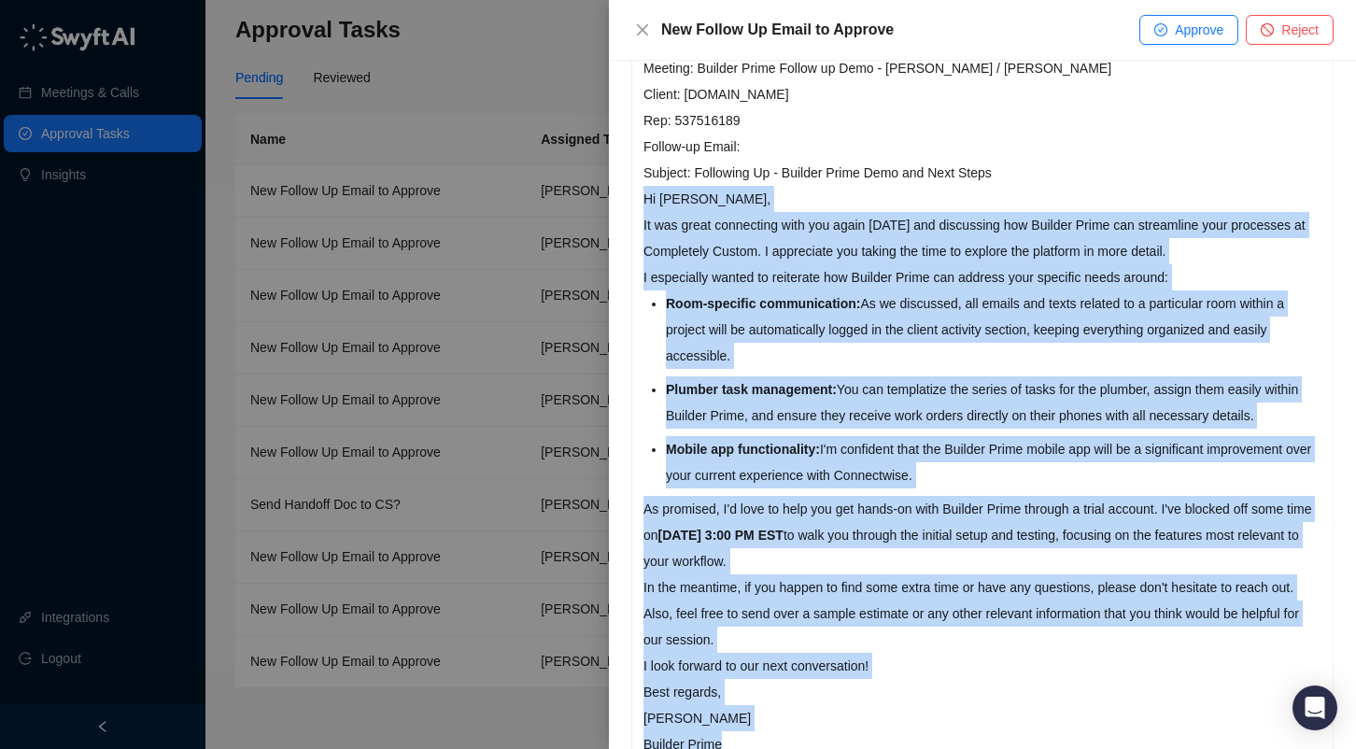
scroll to position [174, 0]
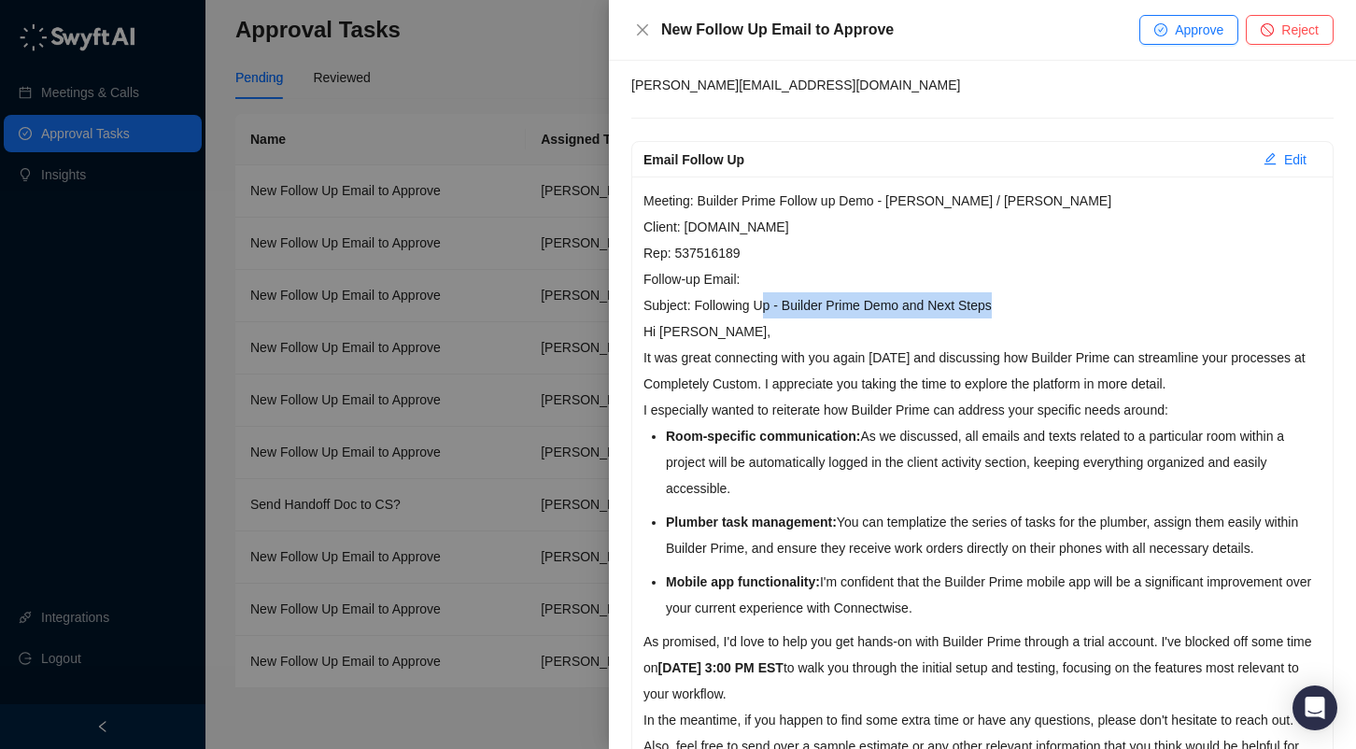
drag, startPoint x: 990, startPoint y: 282, endPoint x: 759, endPoint y: 289, distance: 230.8
click at [759, 289] on p "Meeting: Builder Prime Follow up Demo - [PERSON_NAME] / [PERSON_NAME] Client: […" at bounding box center [983, 253] width 678 height 131
drag, startPoint x: 498, startPoint y: 311, endPoint x: 694, endPoint y: 286, distance: 197.8
click at [694, 286] on div "Description This Email Follow up was generated for this meeting: Builder Prime …" at bounding box center [982, 405] width 747 height 688
copy div "Following Up - Builder Prime Demo and Next Steps"
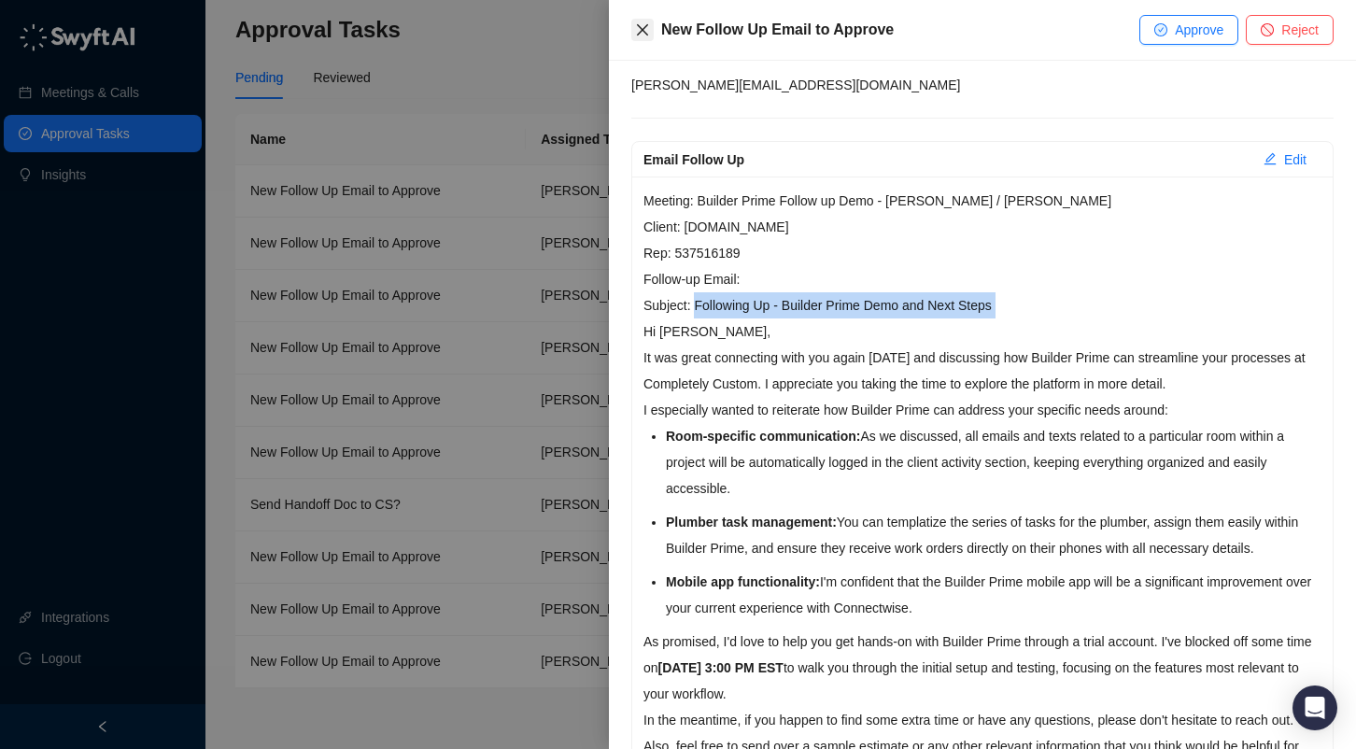
click at [643, 31] on icon "close" at bounding box center [642, 29] width 15 height 15
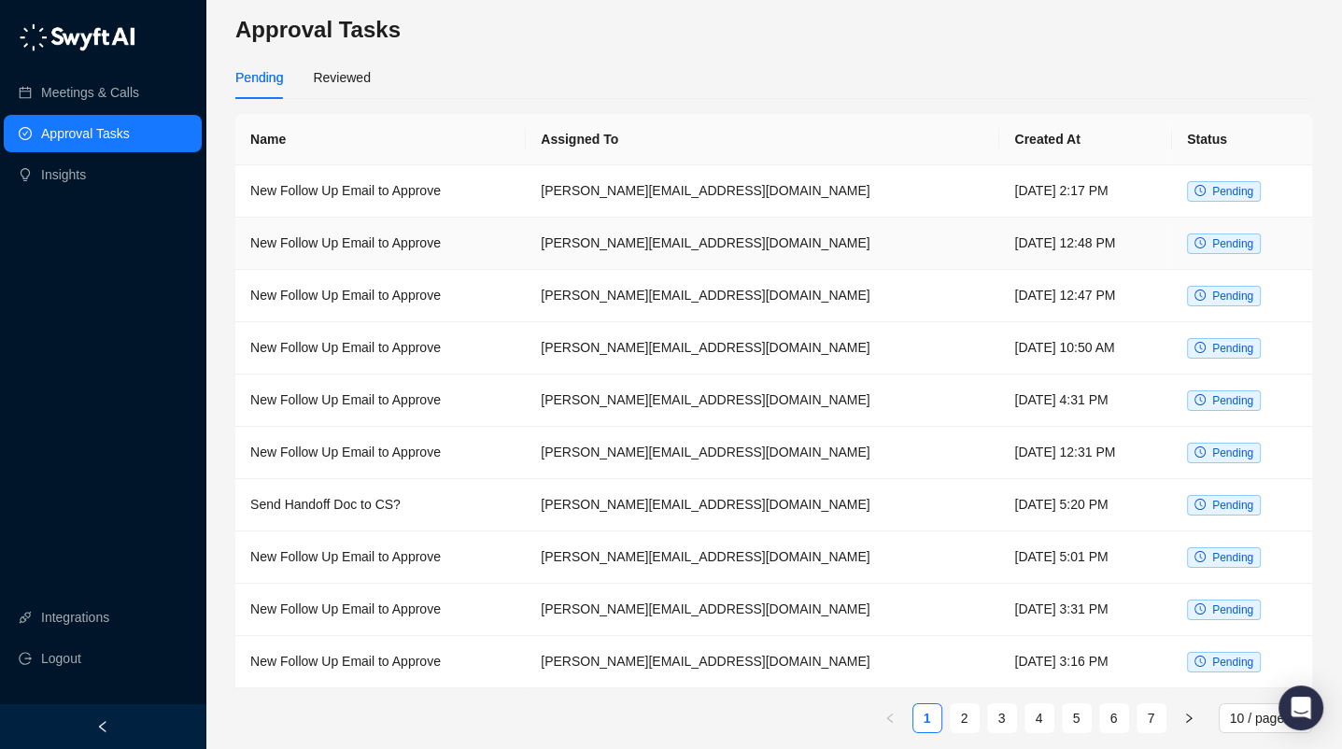
click at [371, 243] on td "New Follow Up Email to Approve" at bounding box center [380, 244] width 290 height 52
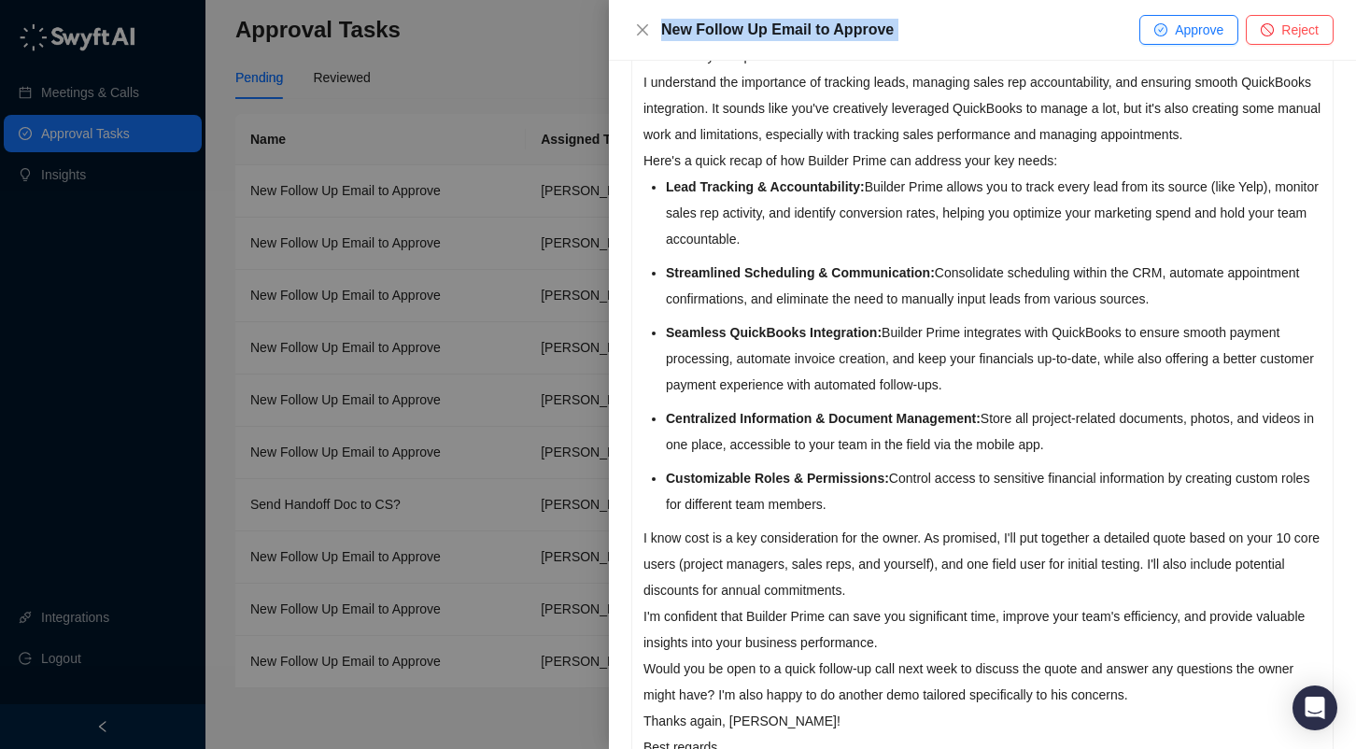
scroll to position [726, 0]
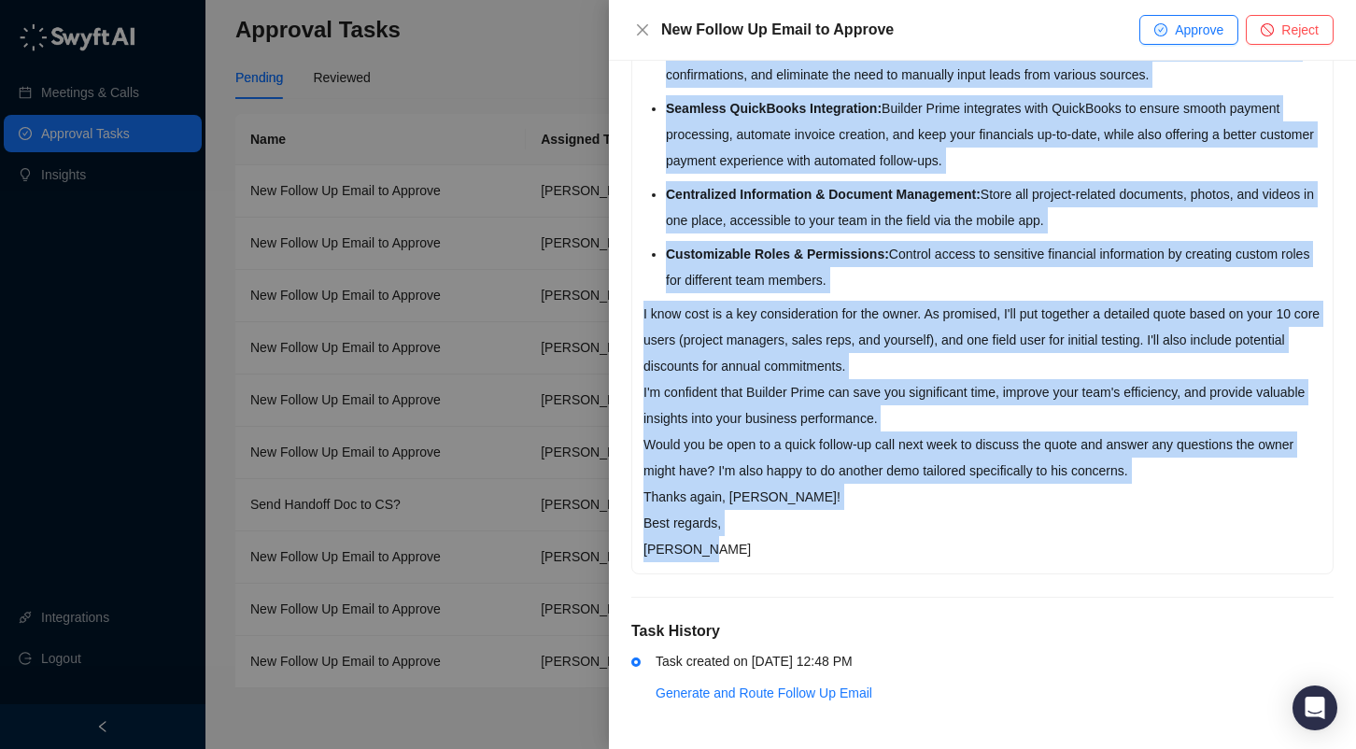
drag, startPoint x: 643, startPoint y: 478, endPoint x: 900, endPoint y: 552, distance: 268.2
click at [900, 552] on div "Meeting: Irvine Fence + Builder Prime Demo Client: The Irvine Fence Rep: 537516…" at bounding box center [982, 85] width 701 height 975
copy div "Hi [PERSON_NAME], It was great connecting with you and [PERSON_NAME] [DATE] and…"
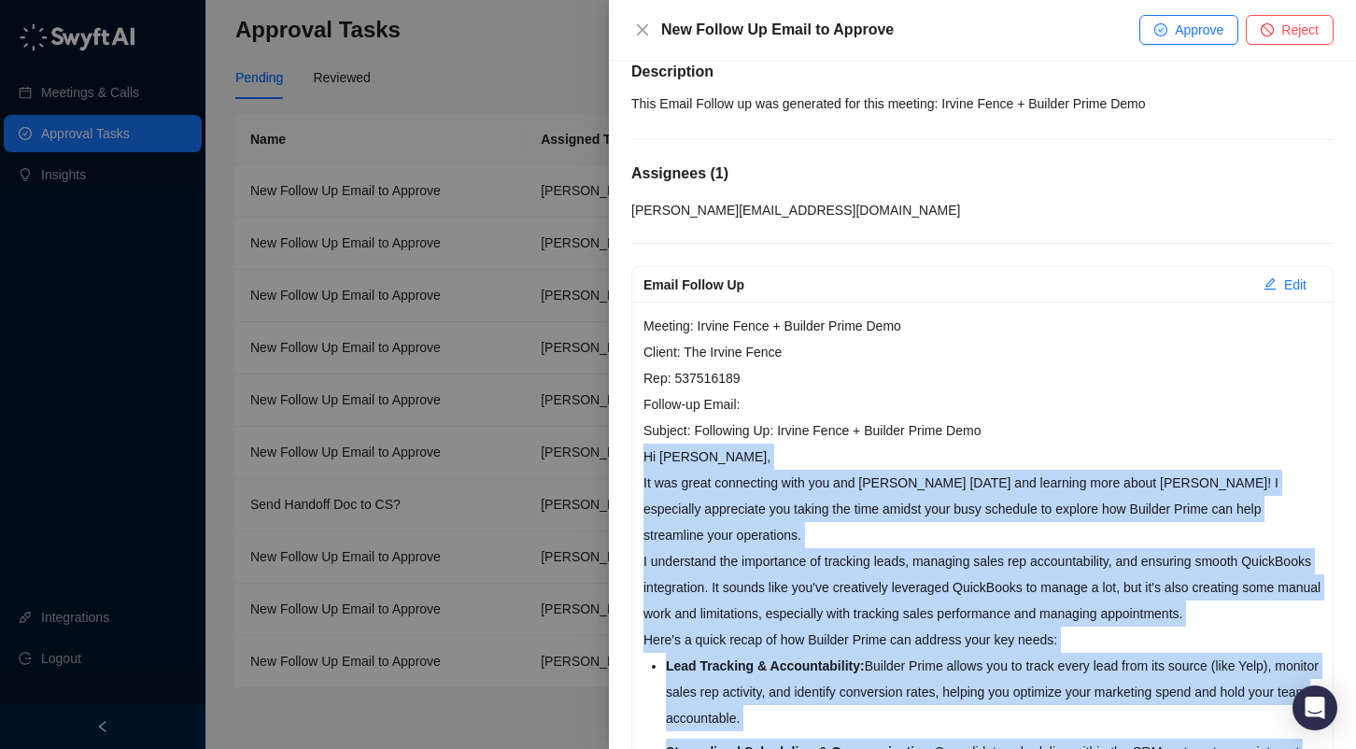
scroll to position [0, 0]
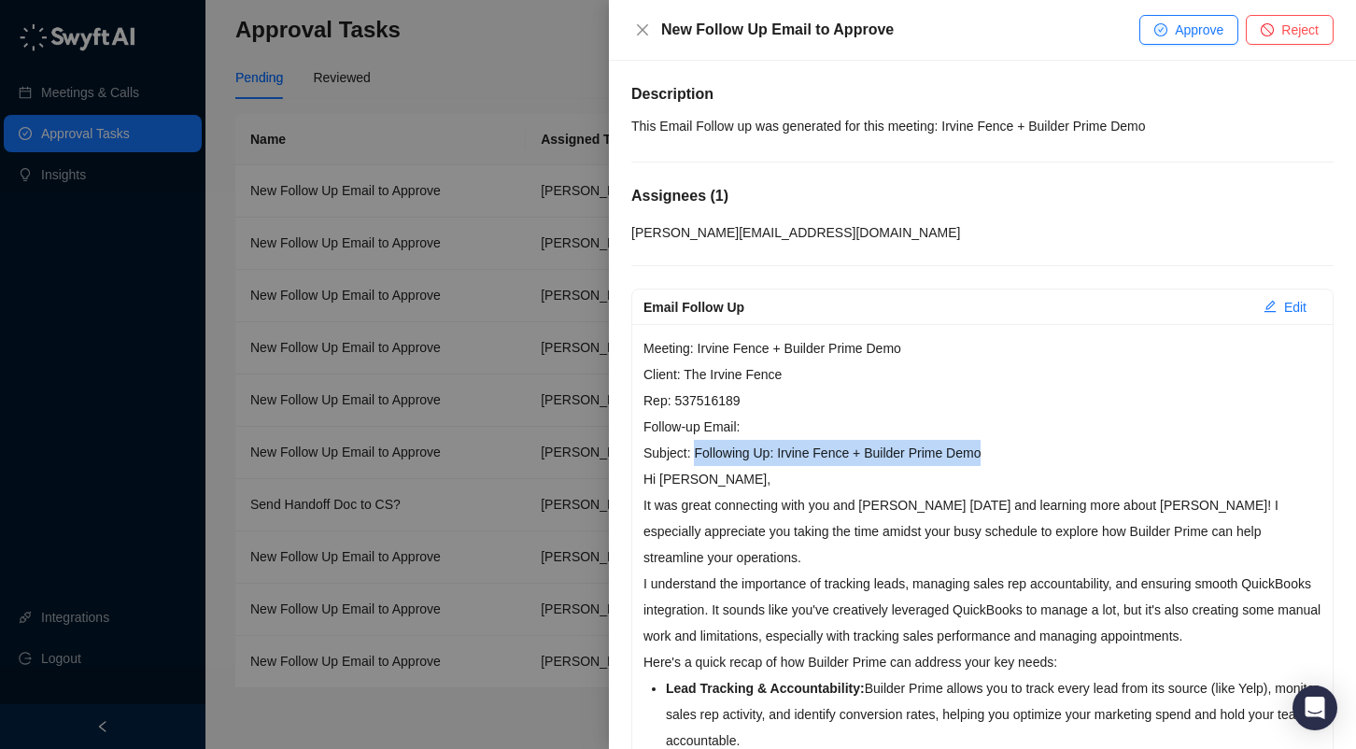
drag, startPoint x: 994, startPoint y: 449, endPoint x: 703, endPoint y: 445, distance: 290.5
click at [691, 449] on p "Meeting: Irvine Fence + Builder Prime Demo Client: The Irvine Fence Rep: 537516…" at bounding box center [983, 400] width 678 height 131
copy p "Following Up: Irvine Fence + Builder Prime Demo"
drag, startPoint x: 789, startPoint y: 449, endPoint x: 826, endPoint y: 409, distance: 54.2
click at [826, 409] on p "Meeting: Irvine Fence + Builder Prime Demo Client: The Irvine Fence Rep: 537516…" at bounding box center [983, 400] width 678 height 131
